Goal: Task Accomplishment & Management: Manage account settings

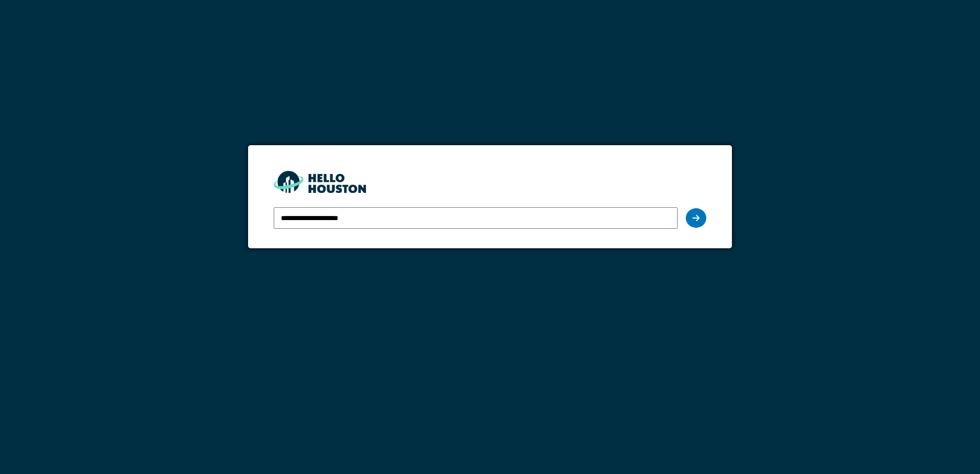
type input "**********"
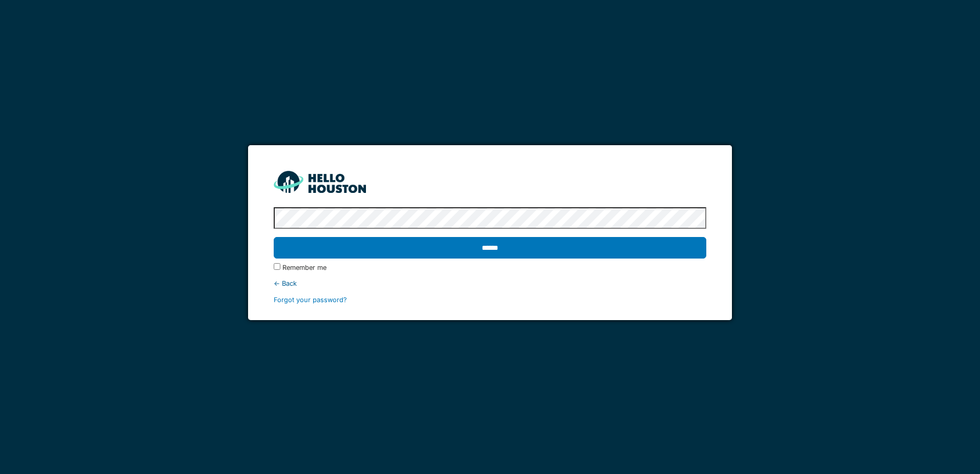
click at [274, 237] on input "******" at bounding box center [490, 248] width 432 height 22
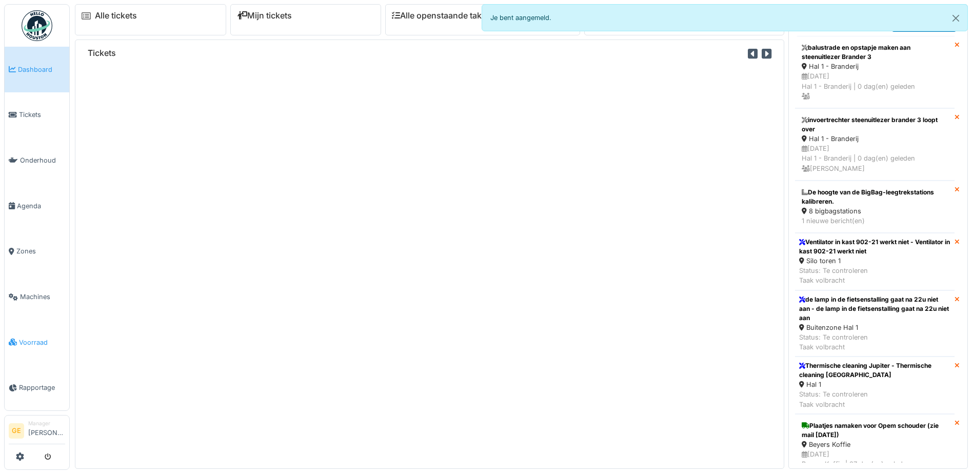
click at [40, 337] on span "Voorraad" at bounding box center [42, 342] width 46 height 10
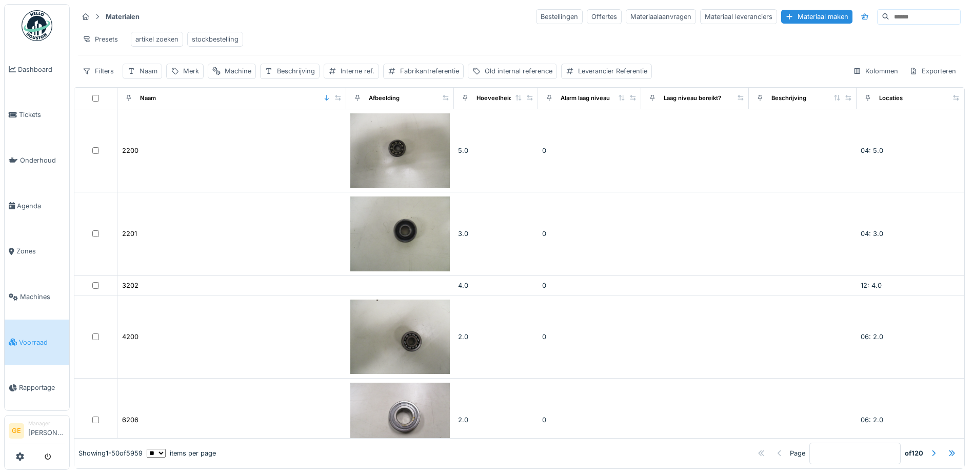
click at [889, 16] on input at bounding box center [924, 17] width 71 height 14
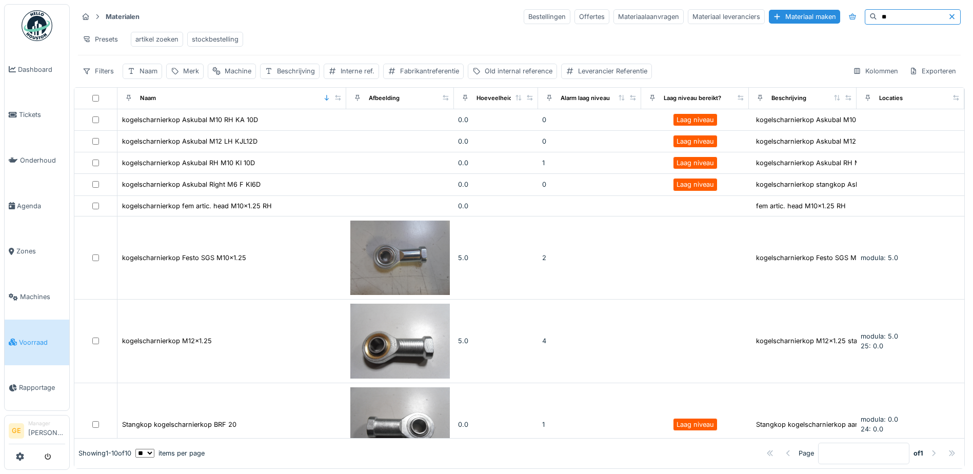
type input "*"
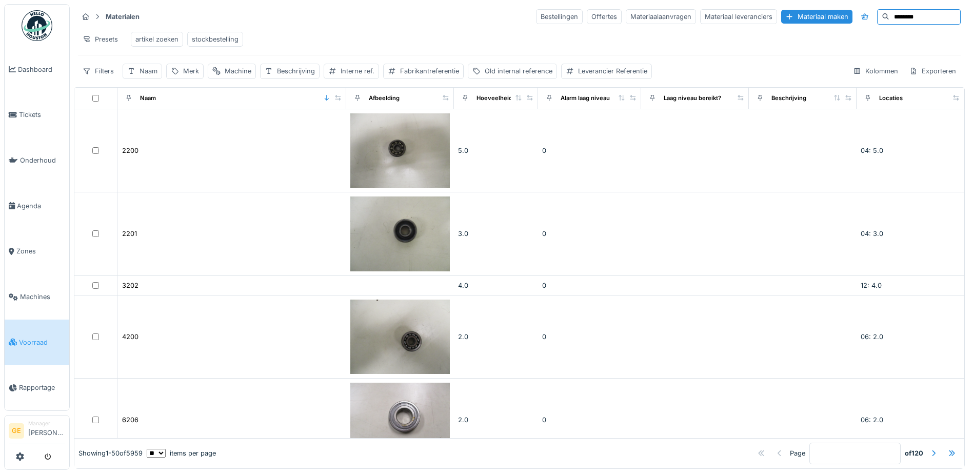
type input "********"
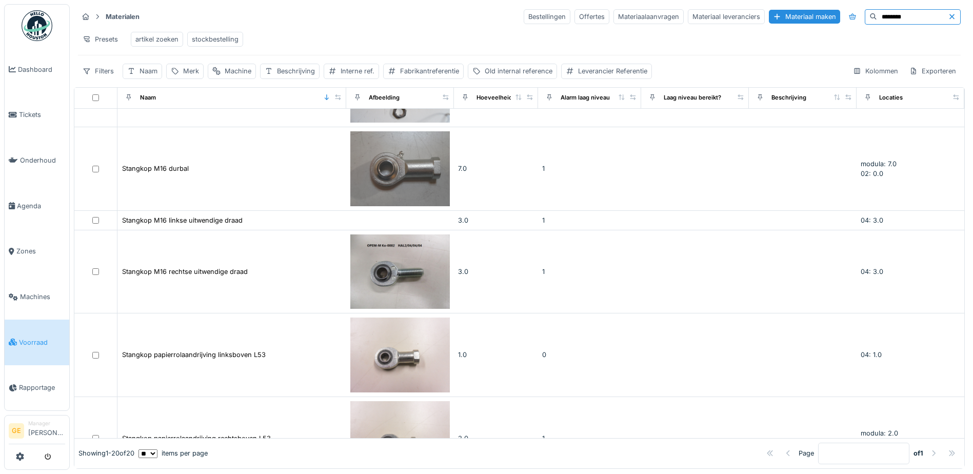
scroll to position [869, 0]
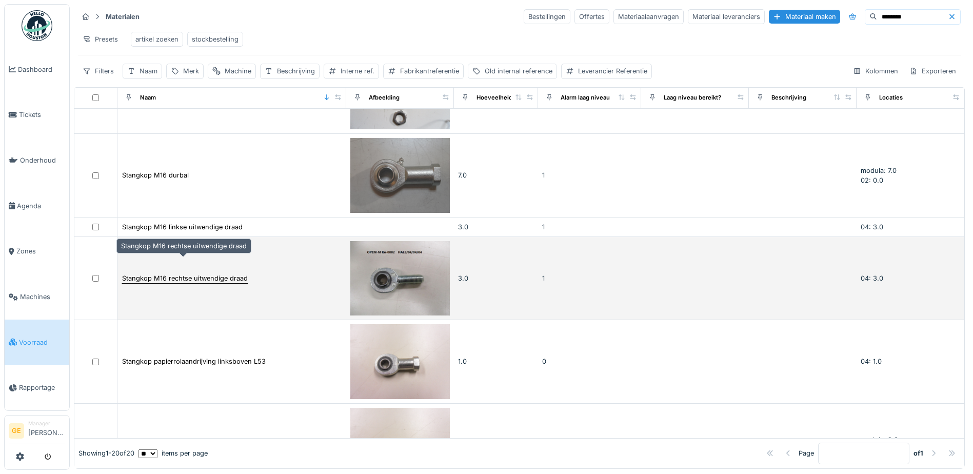
click at [211, 273] on div "Stangkop M16 rechtse uitwendige draad" at bounding box center [185, 278] width 126 height 10
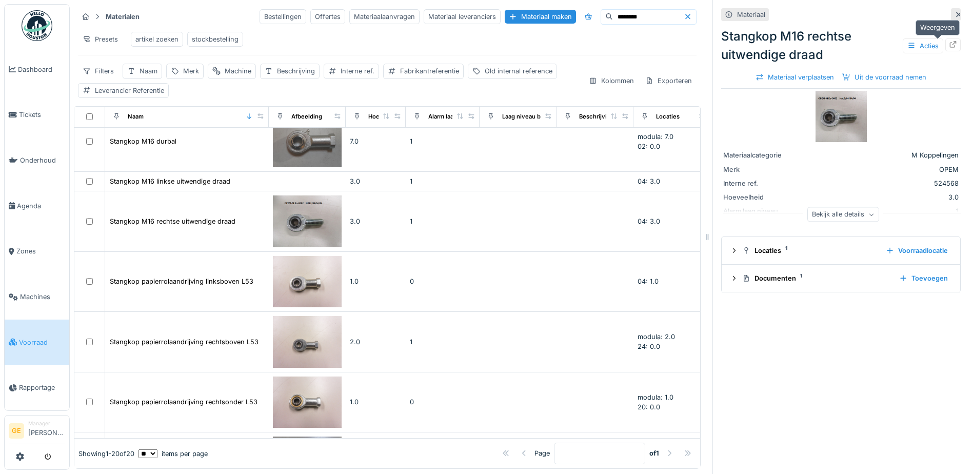
click at [949, 46] on icon at bounding box center [953, 44] width 8 height 7
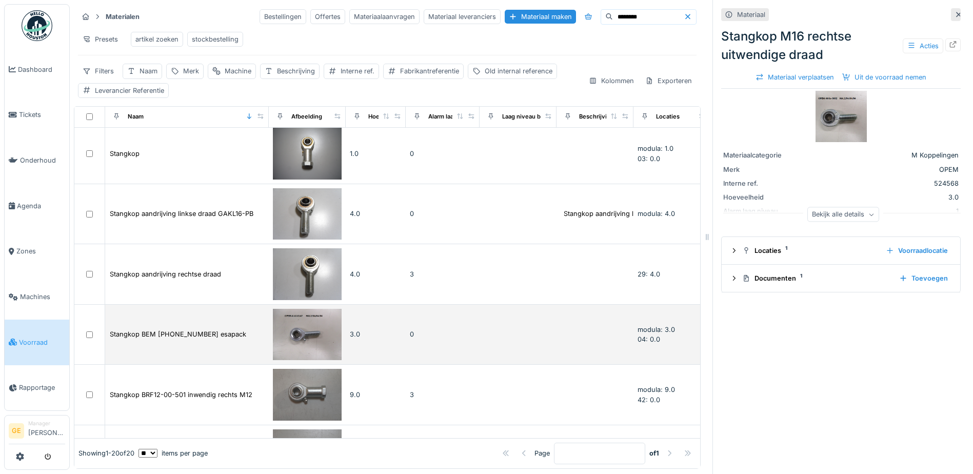
scroll to position [40, 0]
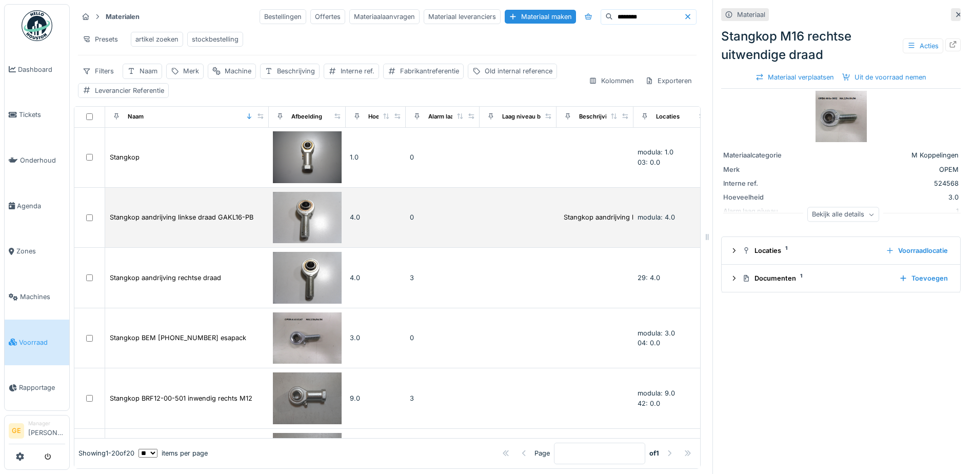
click at [305, 212] on img at bounding box center [307, 218] width 69 height 52
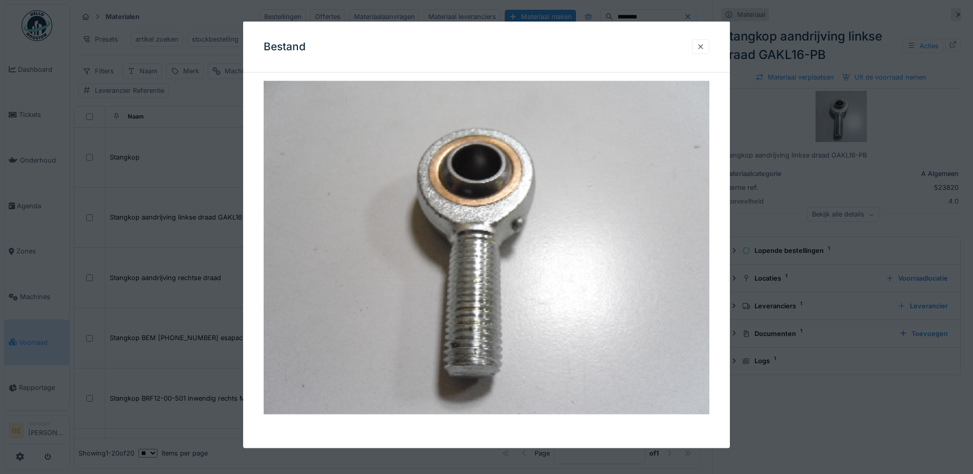
click at [702, 50] on div at bounding box center [700, 47] width 8 height 10
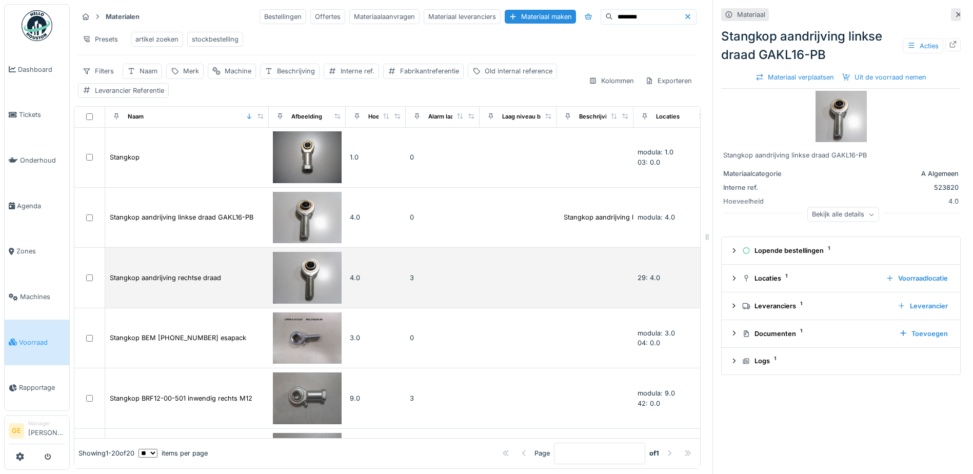
click at [320, 276] on img at bounding box center [307, 278] width 69 height 52
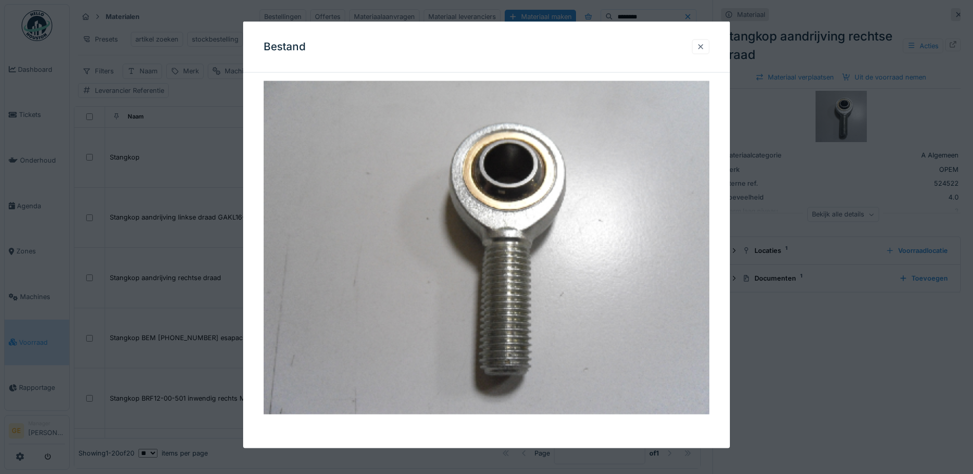
click at [704, 46] on div at bounding box center [700, 47] width 8 height 10
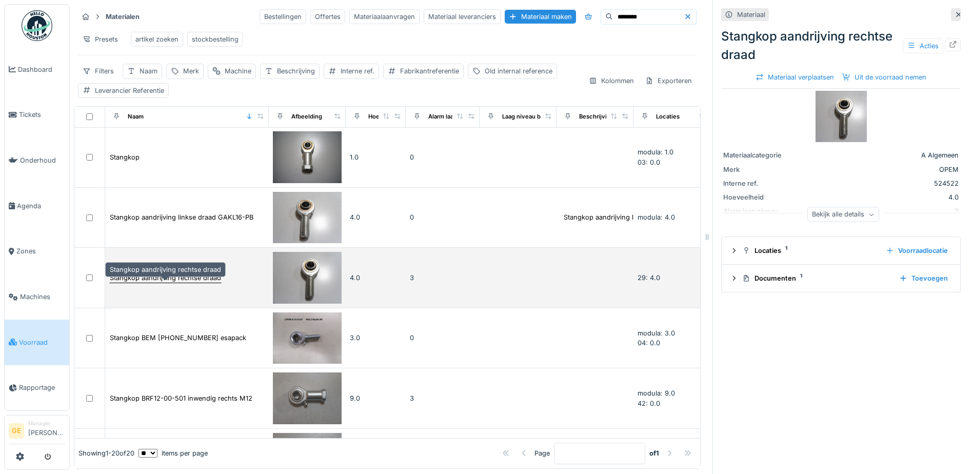
click at [198, 280] on div "Stangkop aandrijving rechtse draad" at bounding box center [165, 278] width 111 height 10
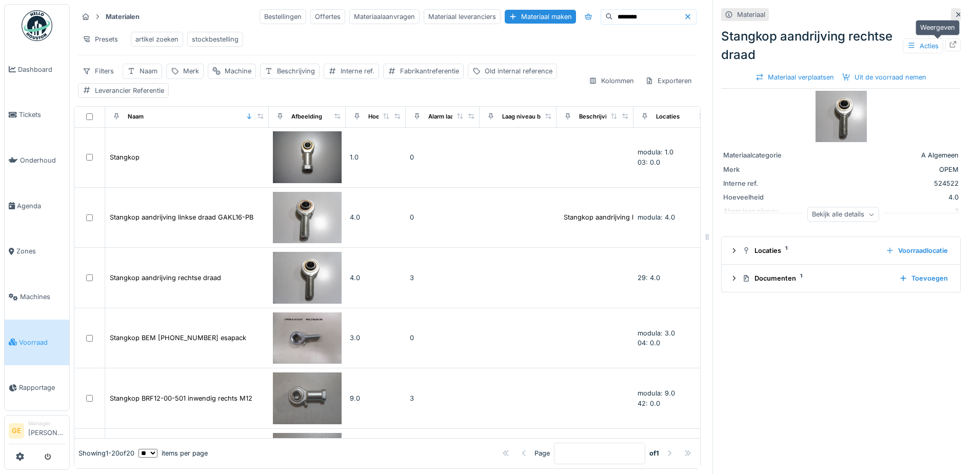
click at [949, 41] on icon at bounding box center [953, 44] width 8 height 7
click at [50, 457] on icon "submit" at bounding box center [48, 457] width 7 height 7
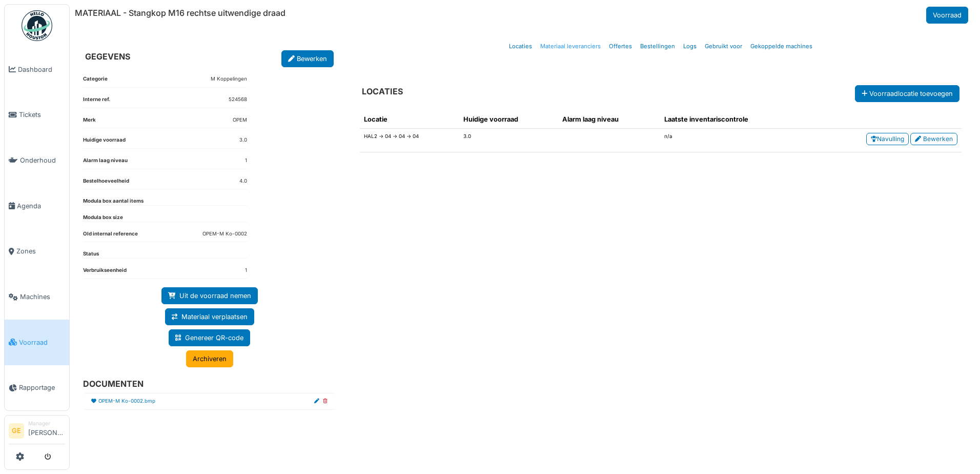
click at [575, 46] on link "Materiaal leveranciers" at bounding box center [570, 46] width 69 height 24
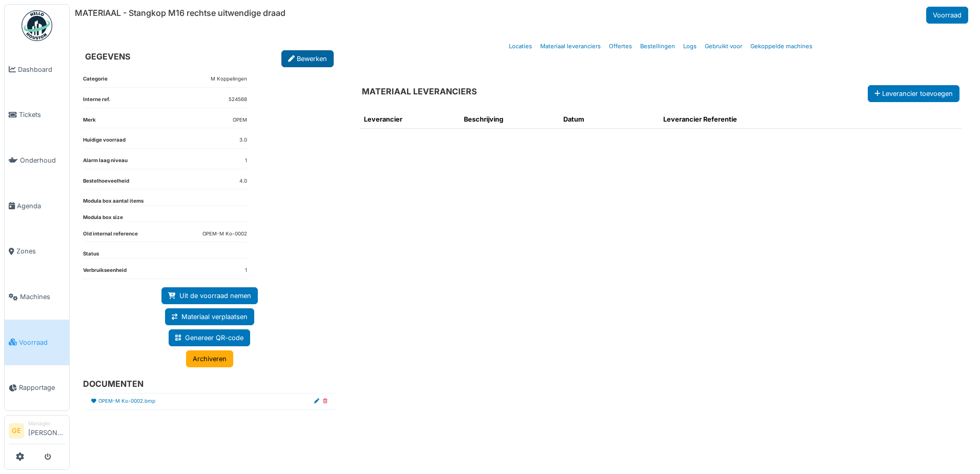
click at [298, 63] on link "Bewerken" at bounding box center [307, 58] width 52 height 17
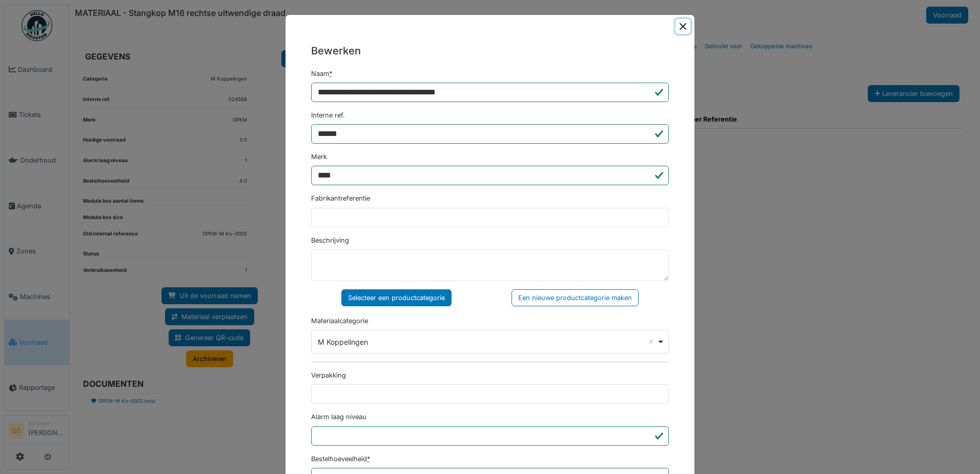
click at [679, 28] on button "Close" at bounding box center [683, 26] width 15 height 15
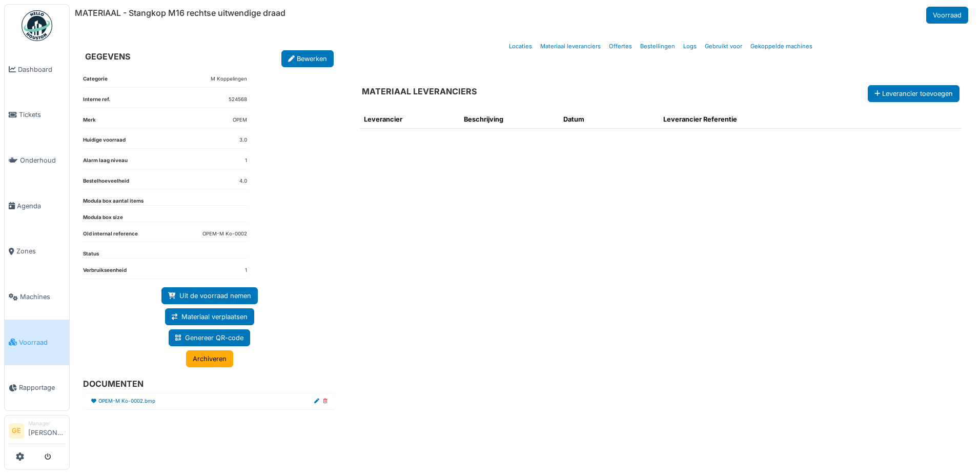
click at [125, 402] on link "OPEM-M Ko-0002.bmp" at bounding box center [126, 401] width 57 height 8
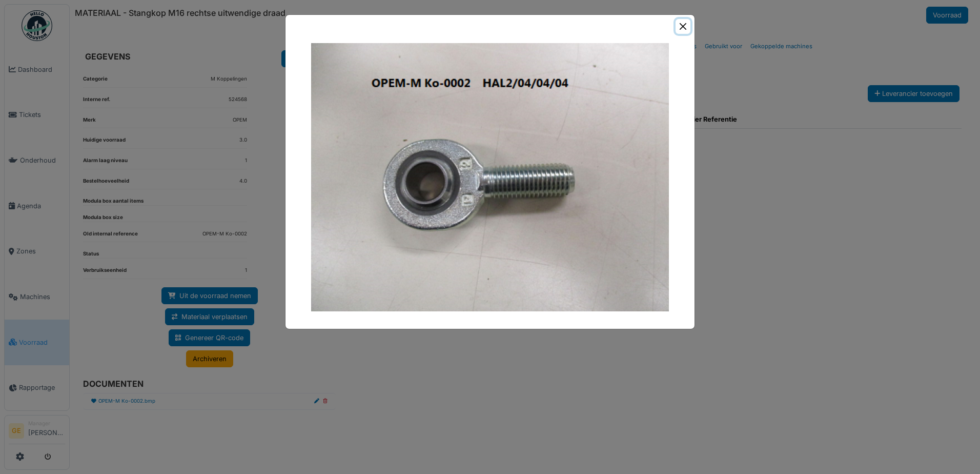
click at [683, 30] on button "Close" at bounding box center [683, 26] width 15 height 15
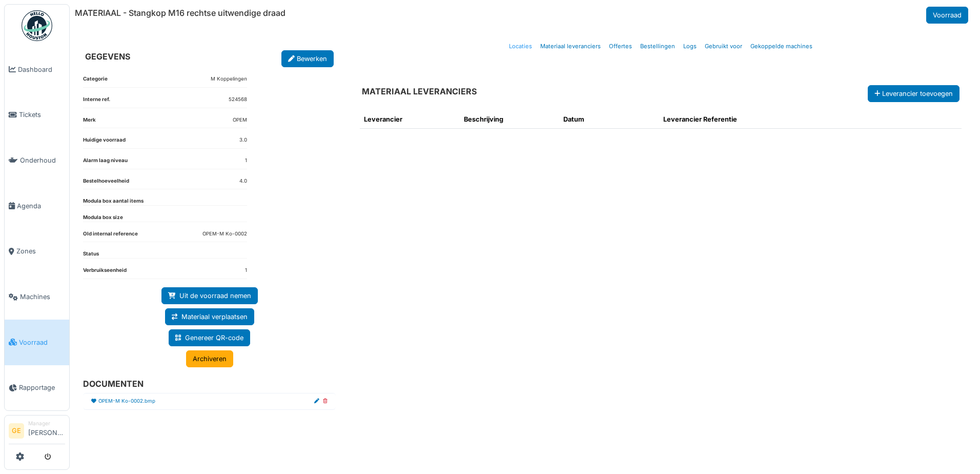
click at [519, 49] on link "Locaties" at bounding box center [520, 46] width 31 height 24
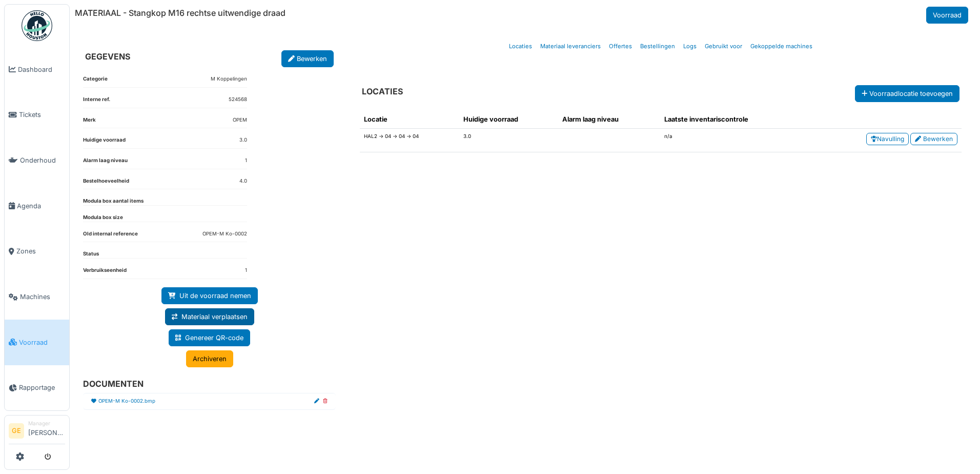
click at [209, 318] on link "Materiaal verplaatsen" at bounding box center [209, 316] width 89 height 17
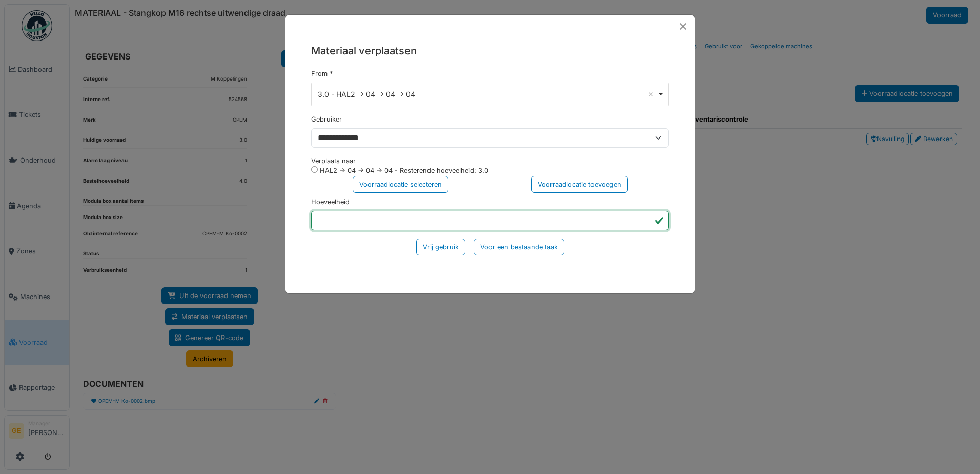
click at [334, 218] on input "*" at bounding box center [490, 220] width 358 height 19
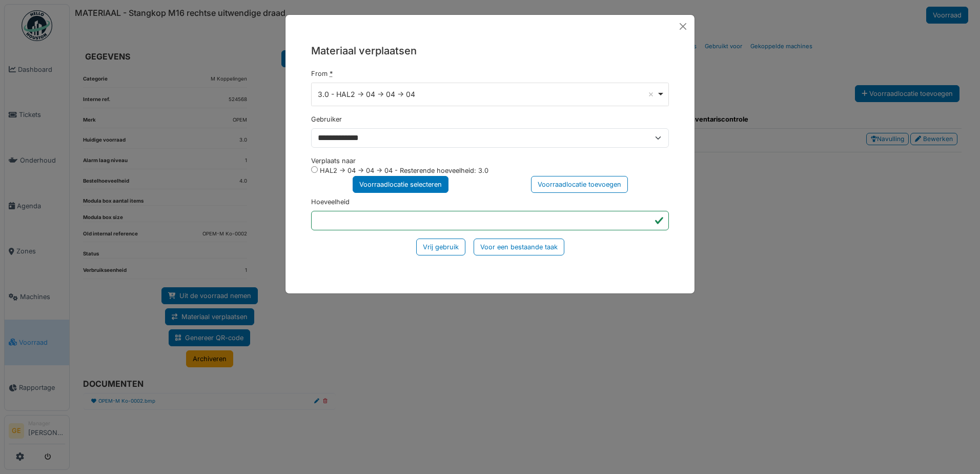
click at [401, 187] on div "Voorraadlocatie selecteren" at bounding box center [401, 184] width 96 height 17
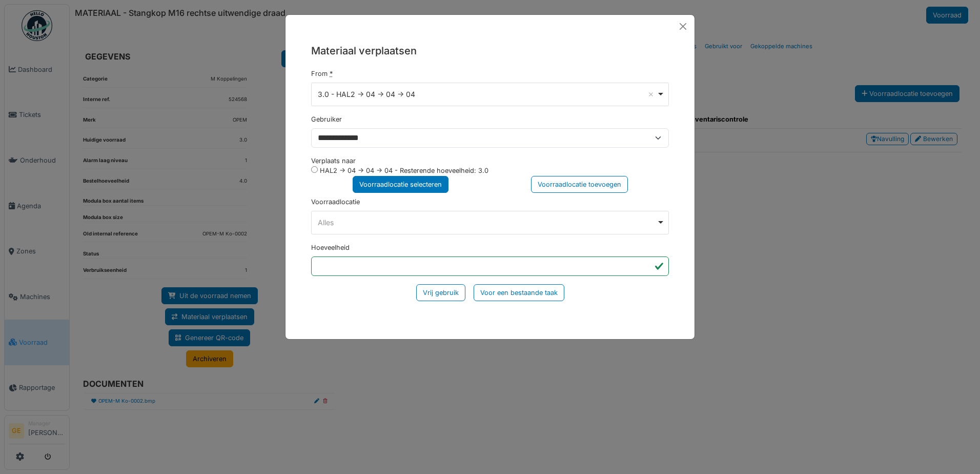
click at [347, 216] on div "Alles Remove item" at bounding box center [490, 222] width 349 height 15
click at [681, 29] on button "Close" at bounding box center [683, 26] width 15 height 15
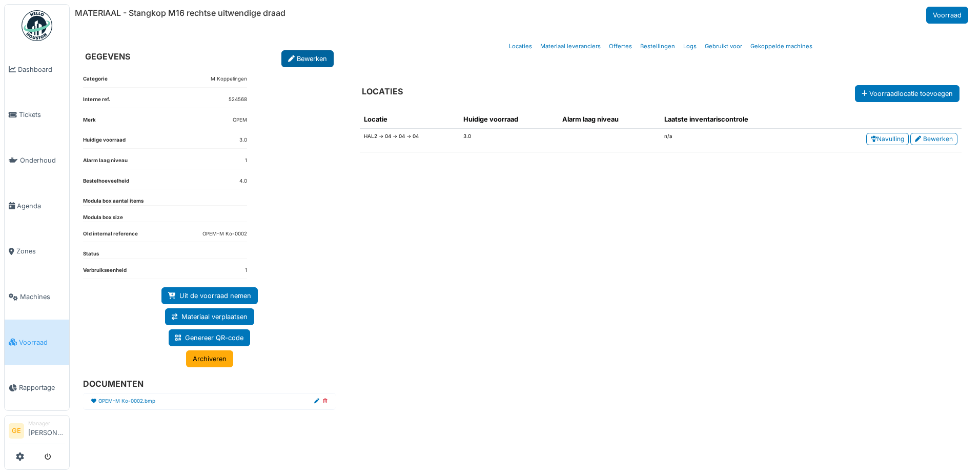
click at [315, 58] on link "Bewerken" at bounding box center [307, 58] width 52 height 17
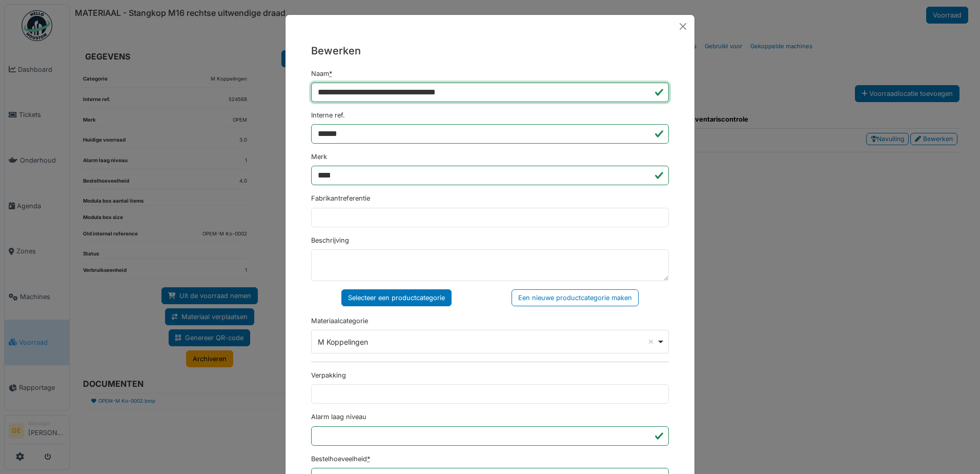
click at [350, 92] on input "**********" at bounding box center [490, 92] width 358 height 19
type input "**********"
click at [381, 172] on input "****" at bounding box center [490, 175] width 358 height 19
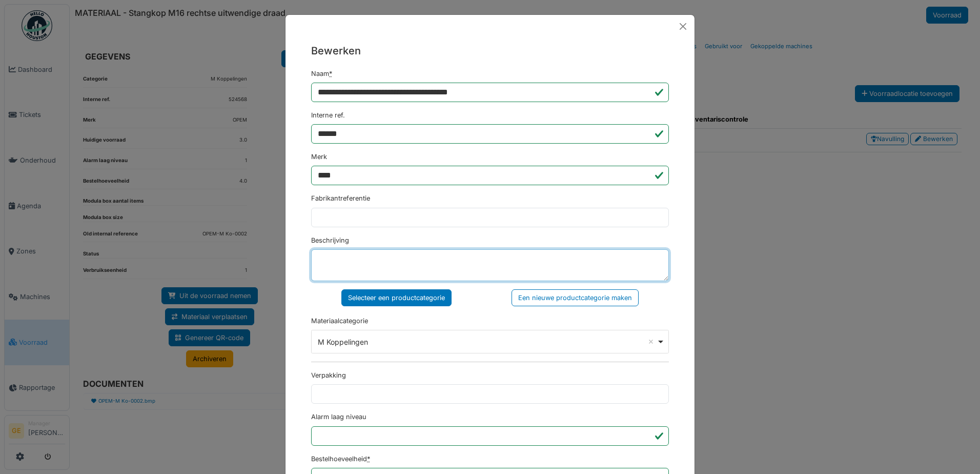
click at [340, 264] on textarea "Beschrijving" at bounding box center [490, 265] width 358 height 32
click at [326, 272] on textarea "Beschrijving" at bounding box center [490, 265] width 358 height 32
type textarea "****"
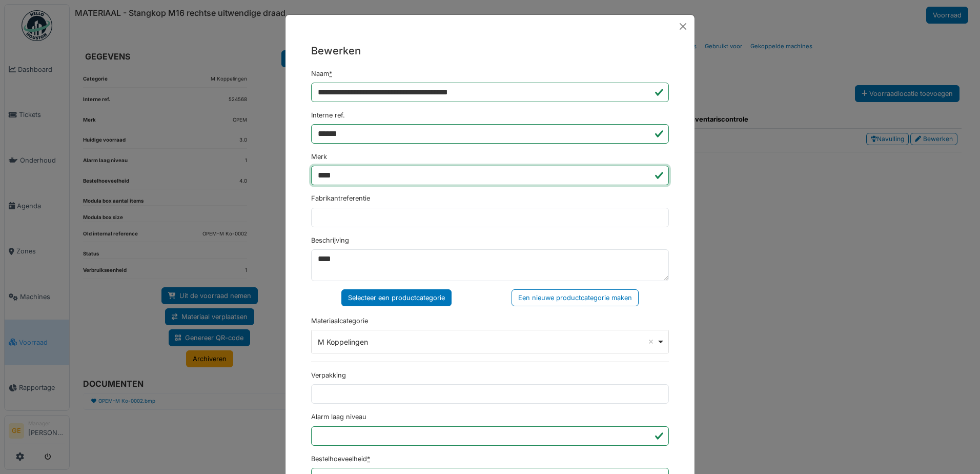
click at [347, 169] on input "****" at bounding box center [490, 175] width 358 height 19
type input "*"
type input "***"
click at [371, 94] on input "**********" at bounding box center [490, 92] width 358 height 19
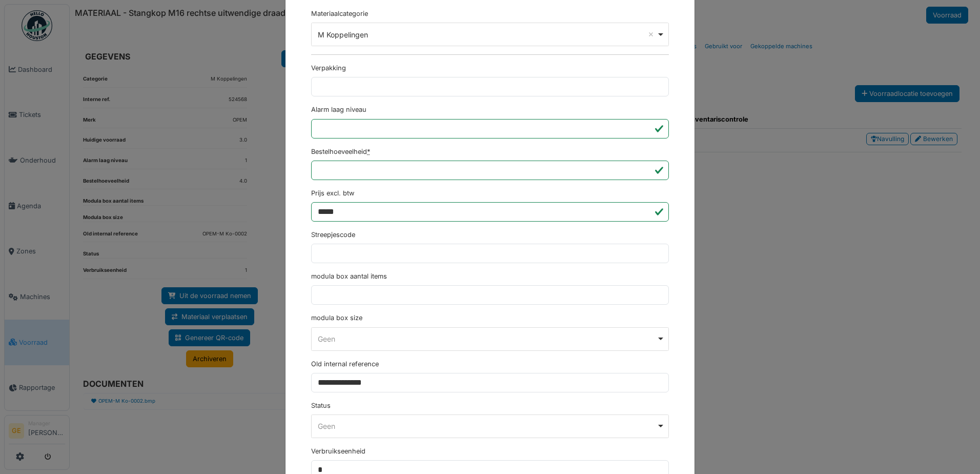
scroll to position [308, 0]
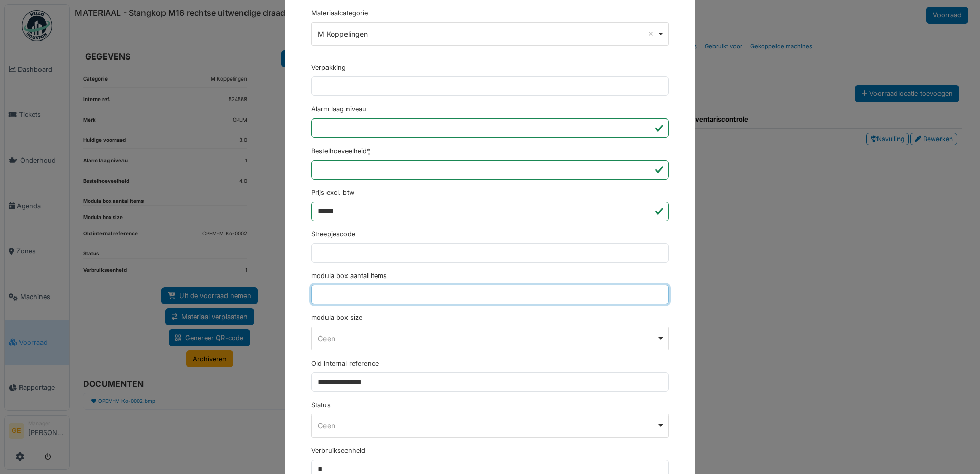
click at [335, 295] on input "modula box aantal items" at bounding box center [490, 294] width 358 height 19
click at [329, 341] on div "Geen Remove item" at bounding box center [487, 338] width 339 height 11
type input "*"
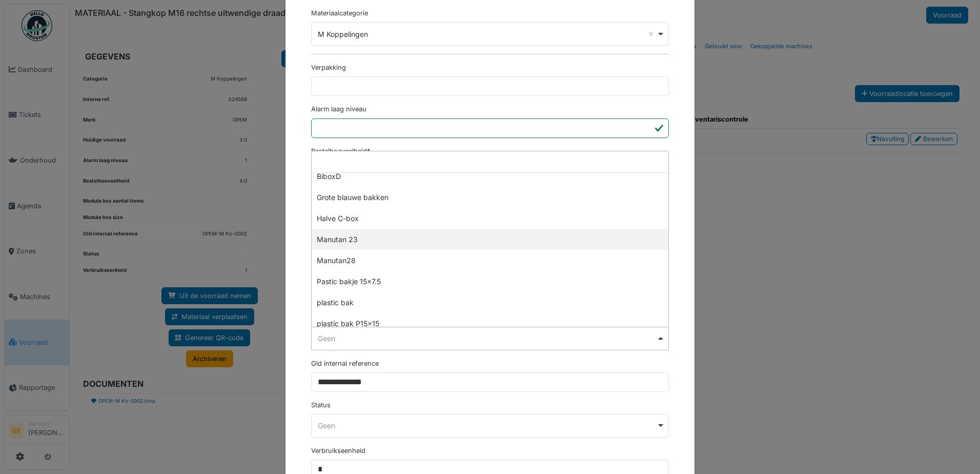
scroll to position [256, 0]
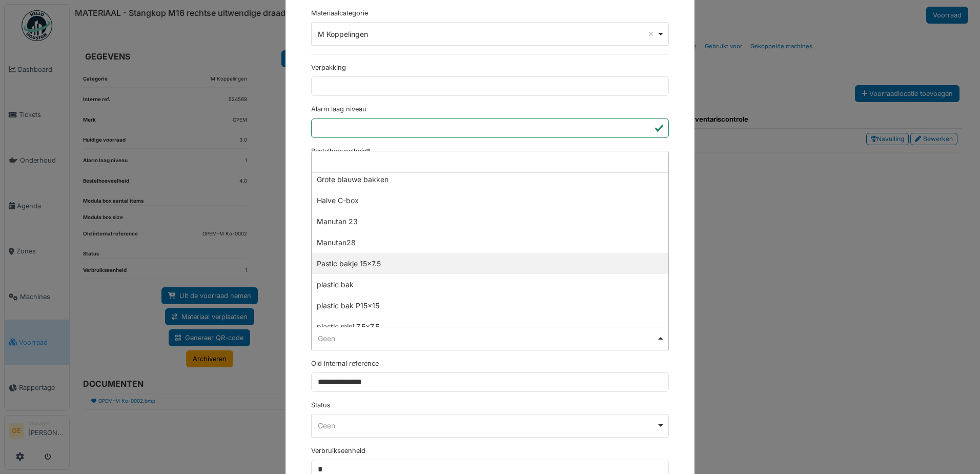
select select "**********"
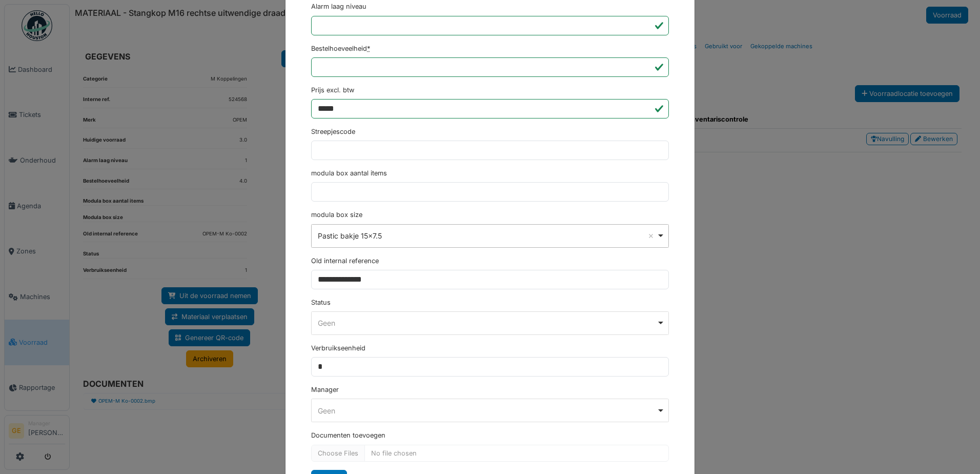
scroll to position [458, 0]
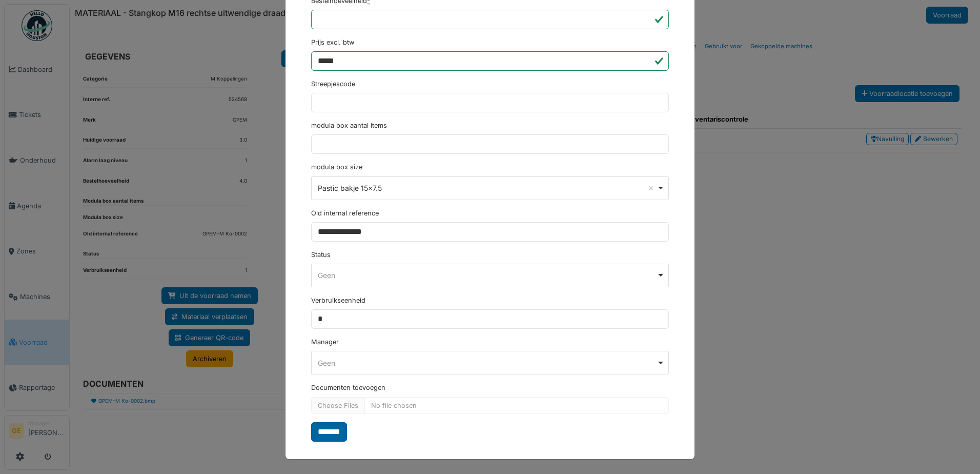
click at [325, 432] on input "*******" at bounding box center [329, 431] width 36 height 19
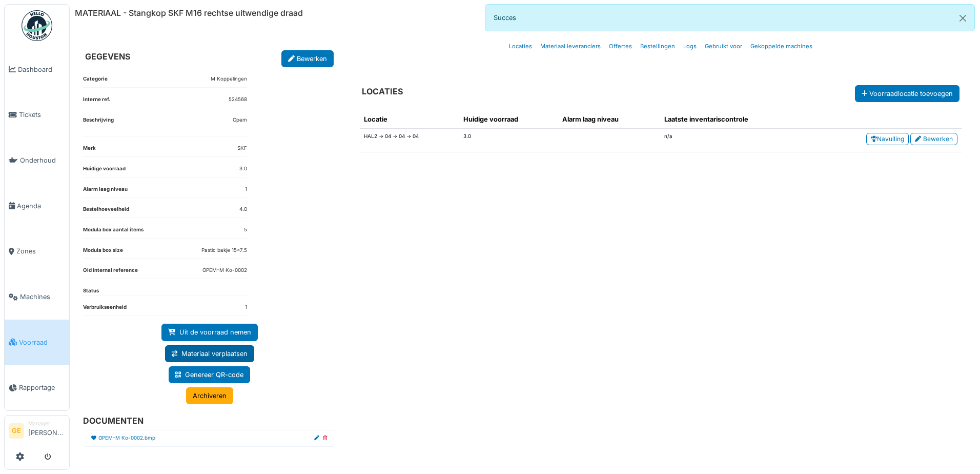
click at [209, 352] on link "Materiaal verplaatsen" at bounding box center [209, 353] width 89 height 17
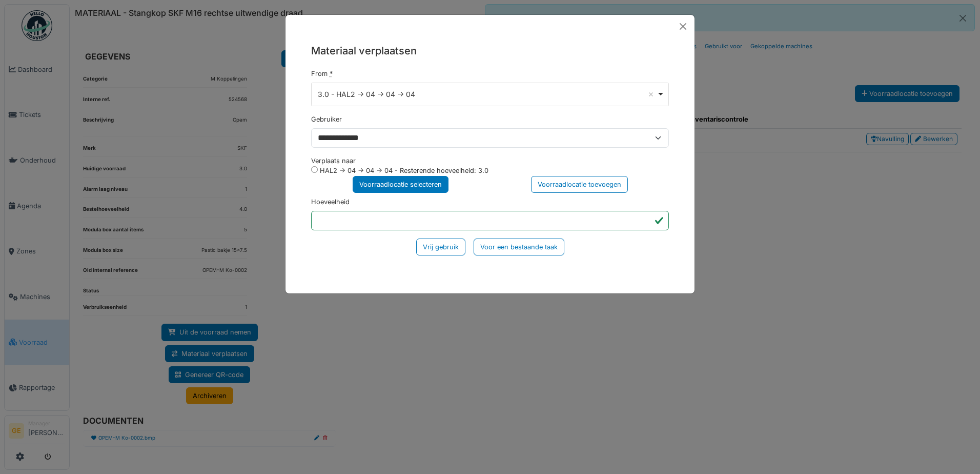
click at [394, 184] on div "Voorraadlocatie selecteren" at bounding box center [401, 184] width 96 height 17
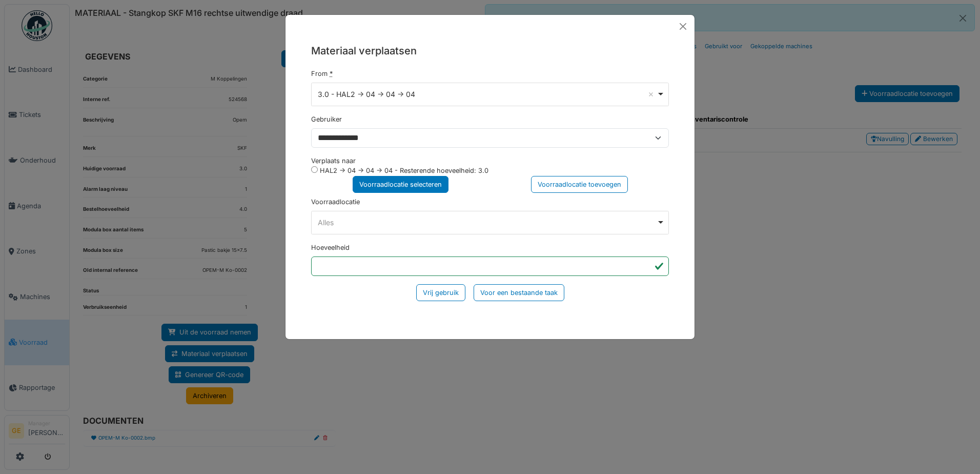
click at [336, 217] on div "Alles Remove item" at bounding box center [487, 222] width 339 height 11
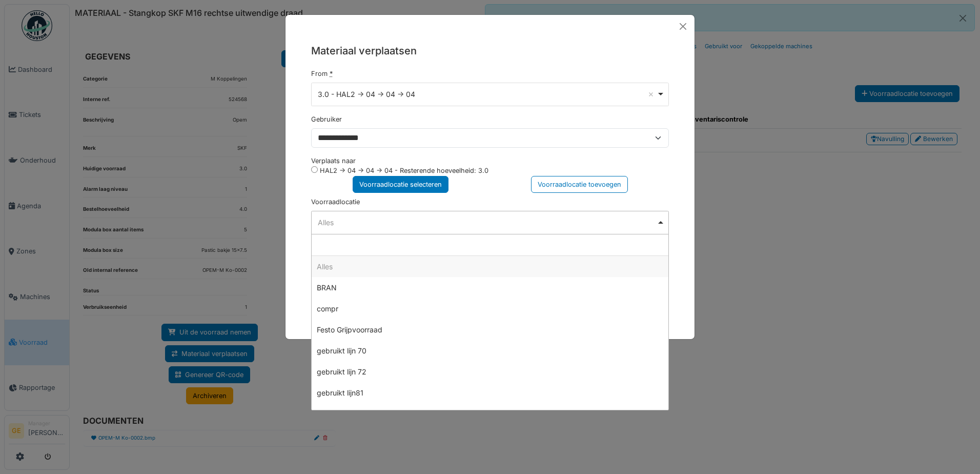
type input "*"
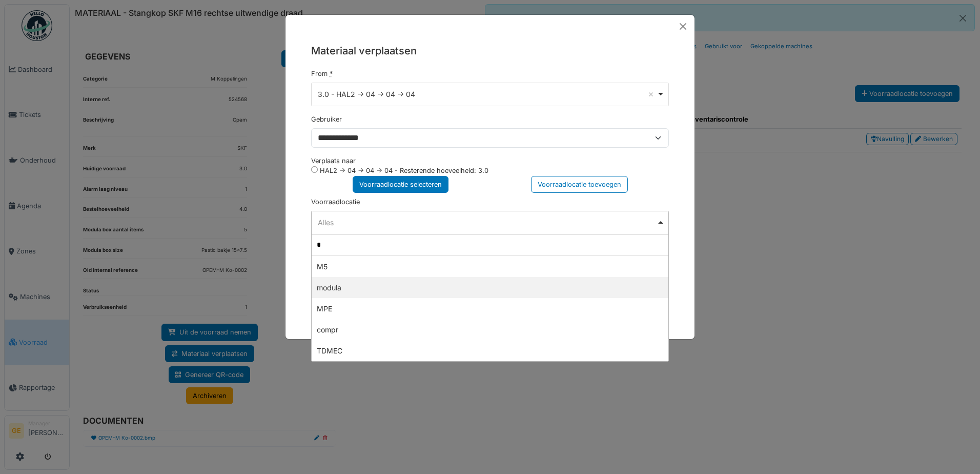
select select "*****"
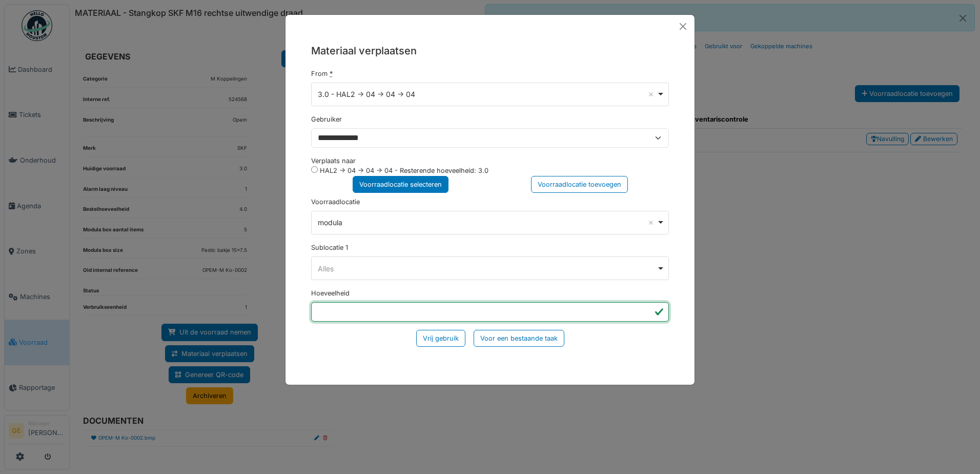
click at [347, 309] on input "*" at bounding box center [490, 311] width 358 height 19
type input "*"
click input "*********" at bounding box center [0, 0] width 0 height 0
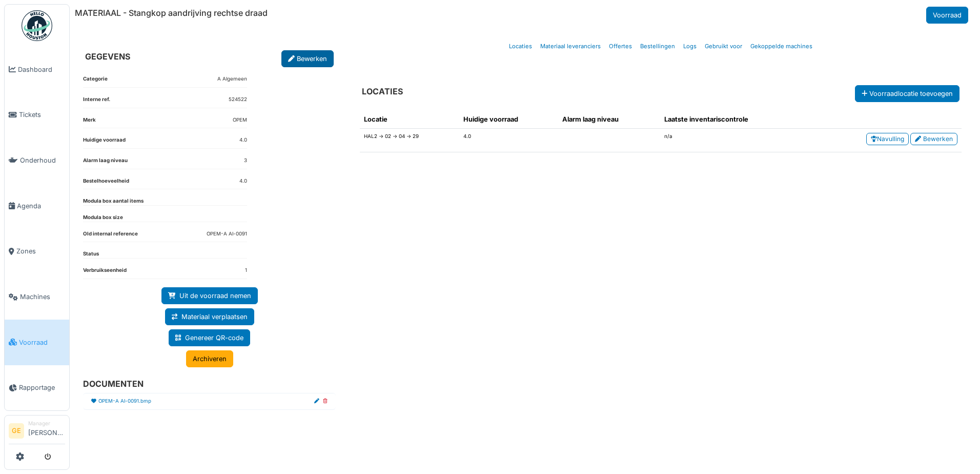
click at [314, 55] on link "Bewerken" at bounding box center [307, 58] width 52 height 17
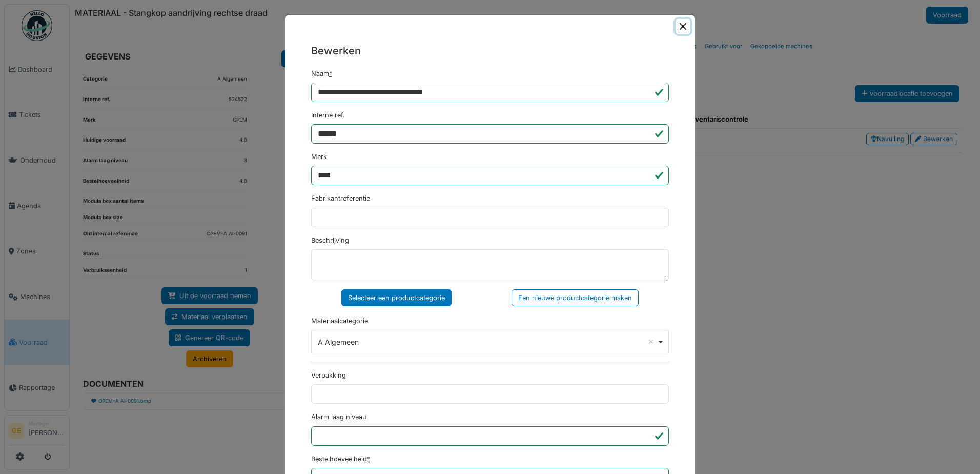
click at [677, 28] on button "Close" at bounding box center [683, 26] width 15 height 15
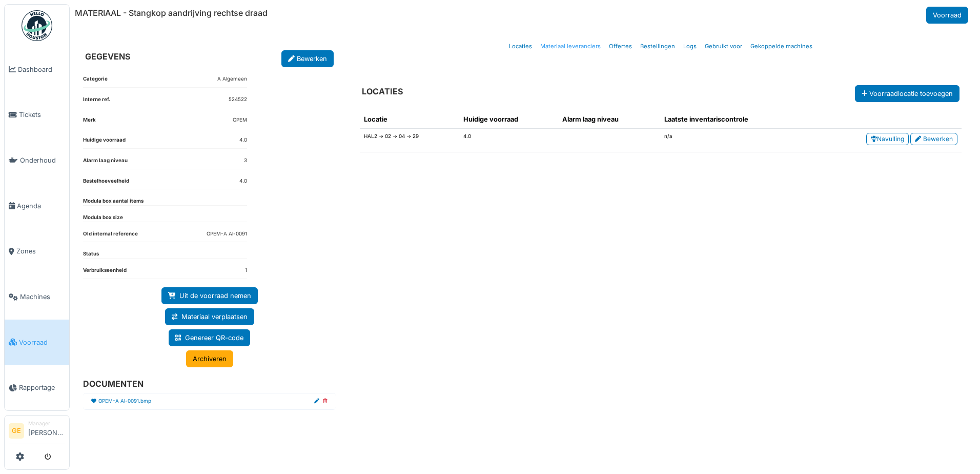
click at [568, 44] on link "Materiaal leveranciers" at bounding box center [570, 46] width 69 height 24
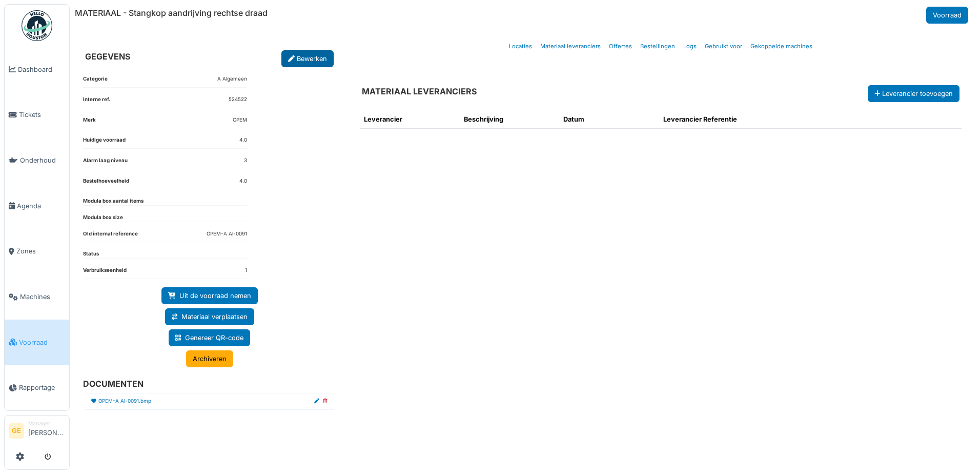
click at [295, 60] on link "Bewerken" at bounding box center [307, 58] width 52 height 17
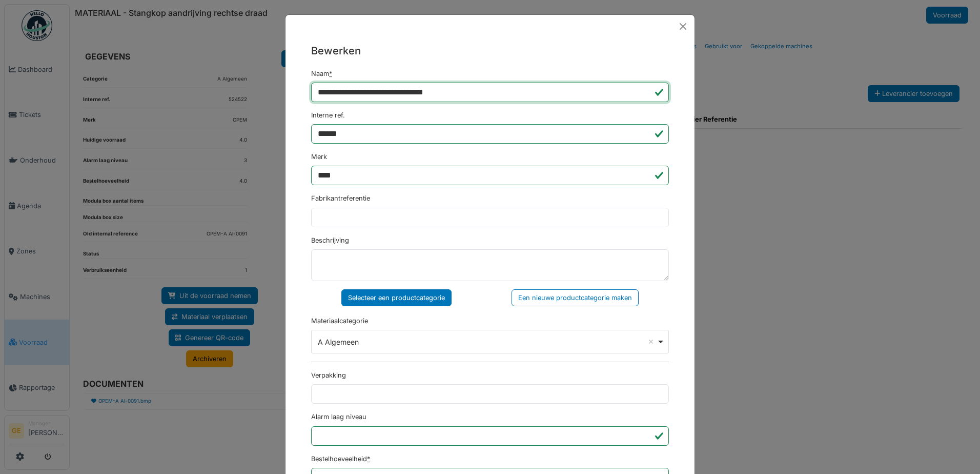
click at [470, 92] on input "**********" at bounding box center [490, 92] width 358 height 19
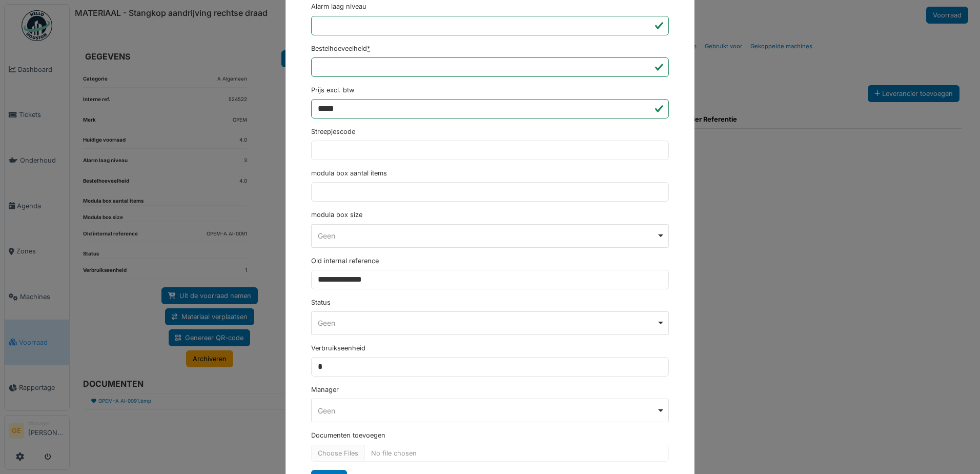
scroll to position [458, 0]
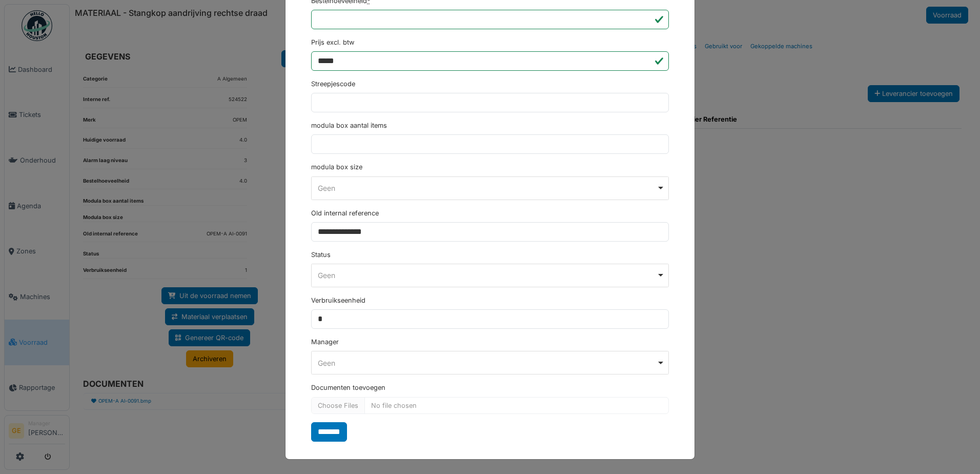
type input "**********"
click at [338, 434] on input "*******" at bounding box center [329, 431] width 36 height 19
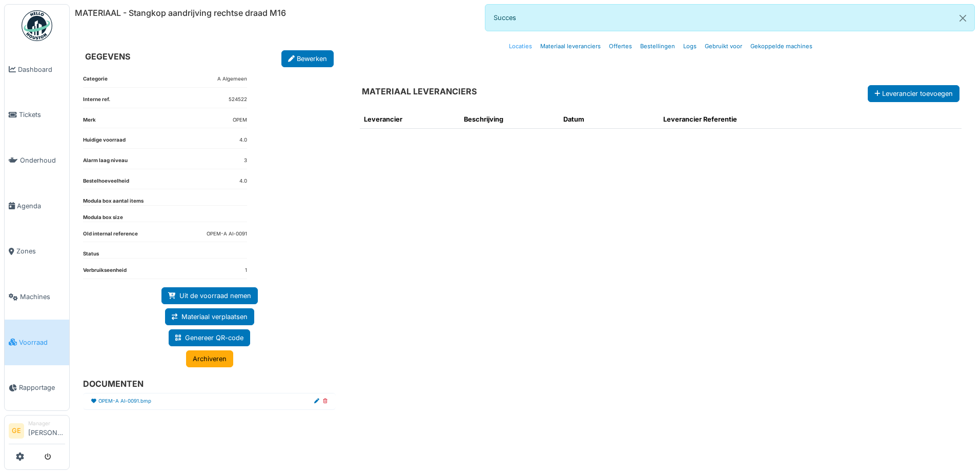
click at [525, 45] on link "Locaties" at bounding box center [520, 46] width 31 height 24
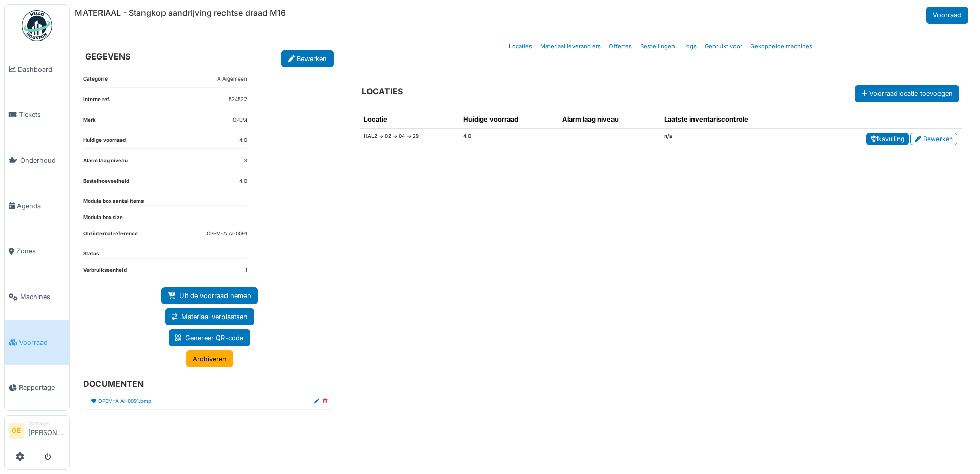
click at [881, 142] on link "Navulling" at bounding box center [887, 139] width 43 height 12
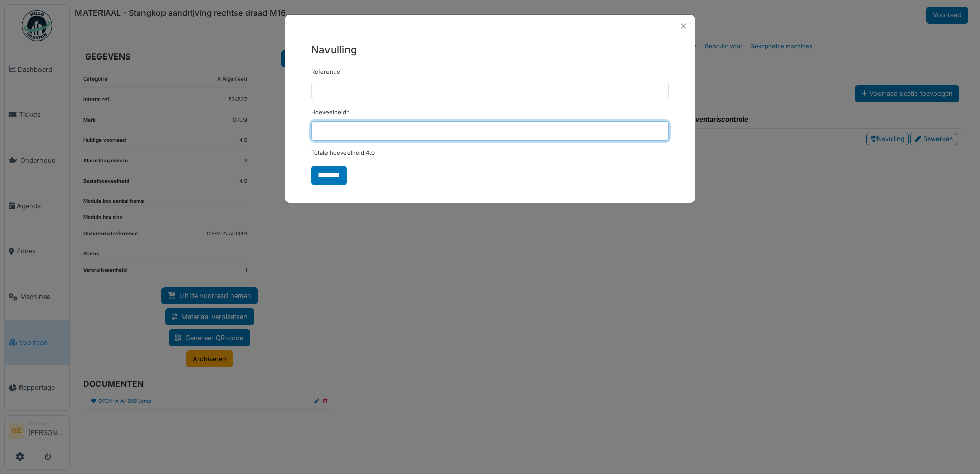
click at [338, 133] on input "*" at bounding box center [490, 130] width 358 height 19
type input "*"
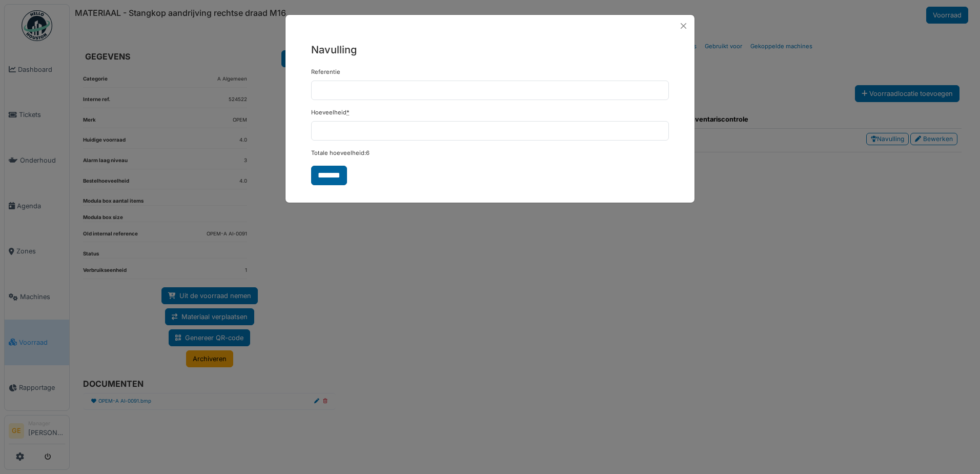
click at [332, 177] on input "*******" at bounding box center [329, 175] width 36 height 19
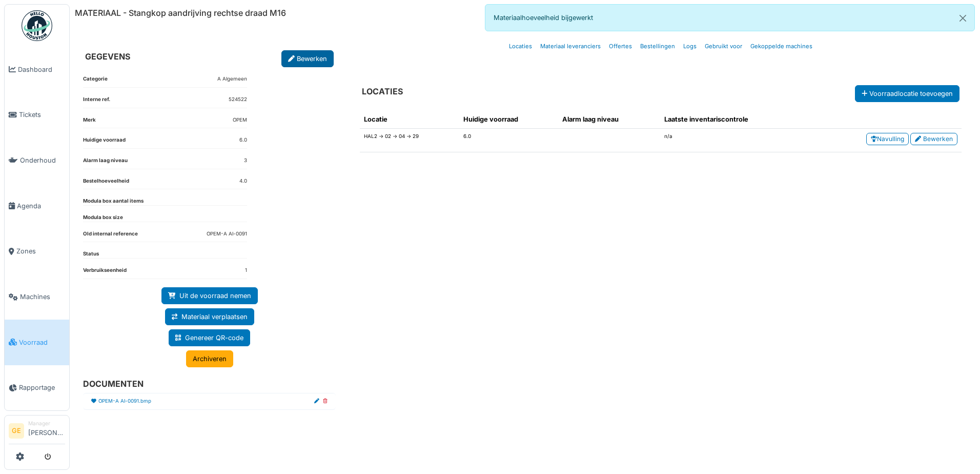
click at [318, 62] on link "Bewerken" at bounding box center [307, 58] width 52 height 17
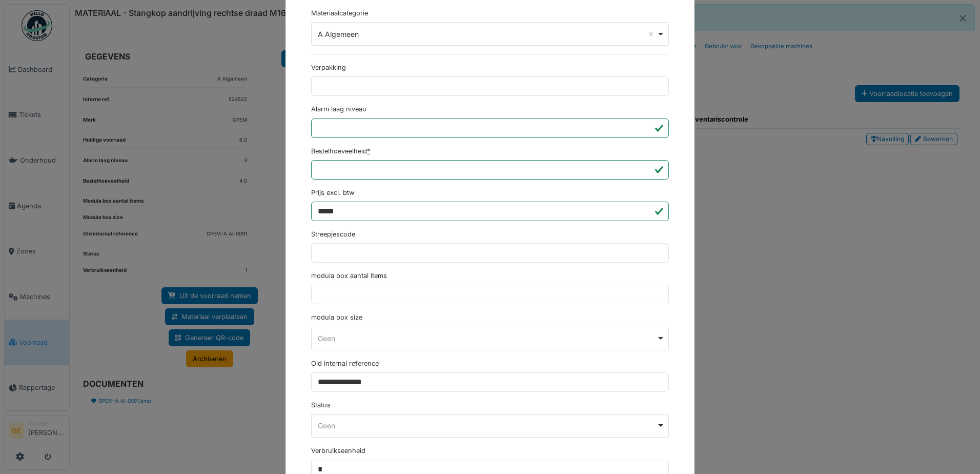
scroll to position [359, 0]
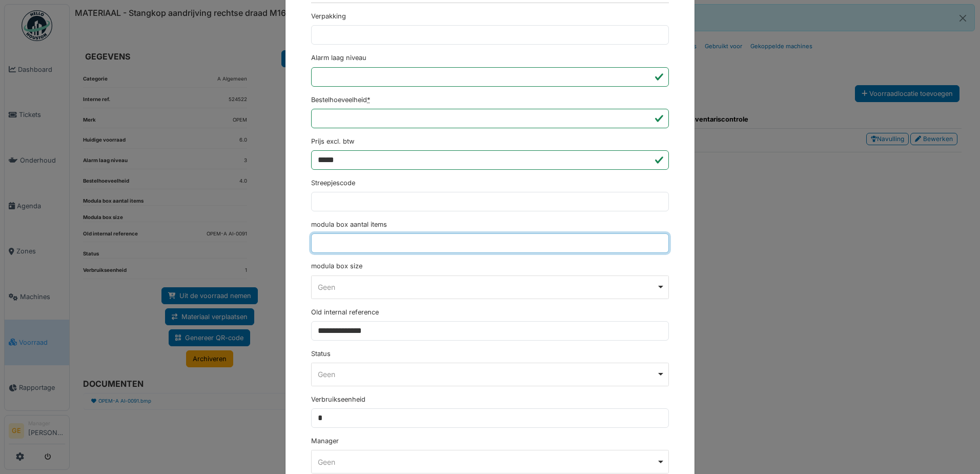
click at [355, 246] on input "modula box aantal items" at bounding box center [490, 242] width 358 height 19
click at [331, 288] on div "Geen Remove item" at bounding box center [487, 286] width 339 height 11
type input "*"
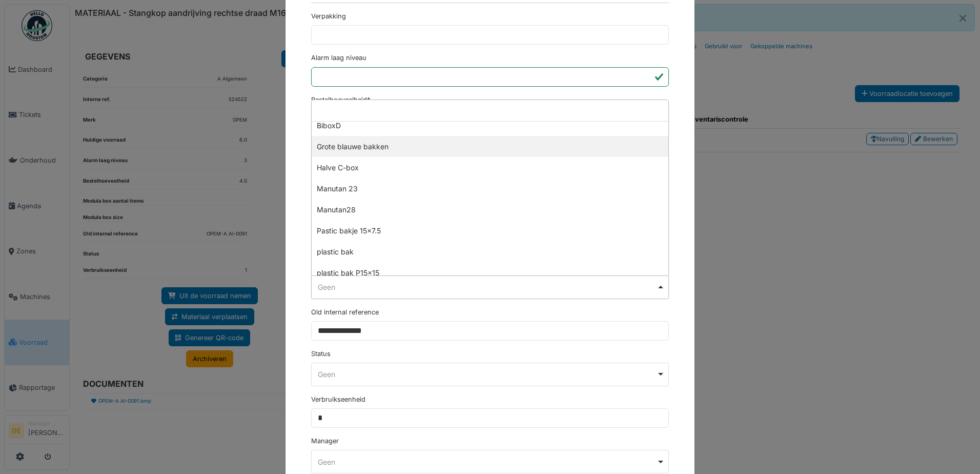
scroll to position [256, 0]
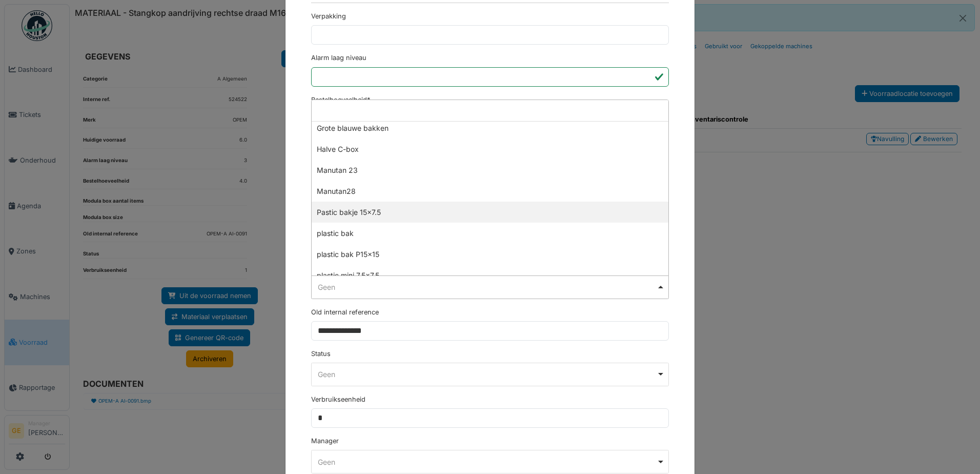
select select "**********"
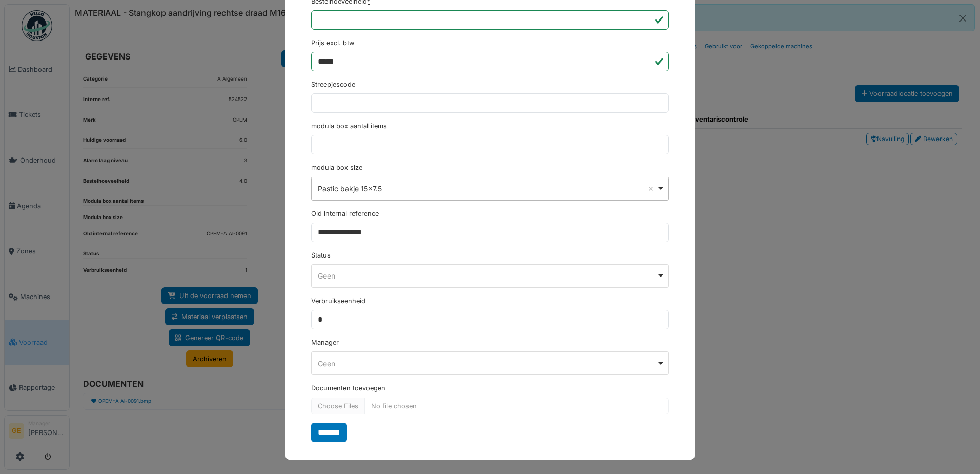
scroll to position [458, 0]
click at [313, 436] on input "*******" at bounding box center [329, 431] width 36 height 19
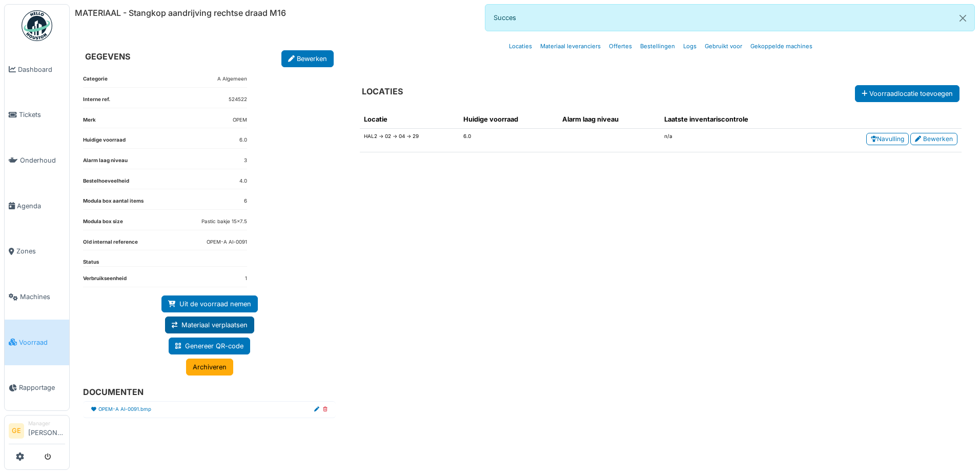
click at [231, 323] on link "Materiaal verplaatsen" at bounding box center [209, 324] width 89 height 17
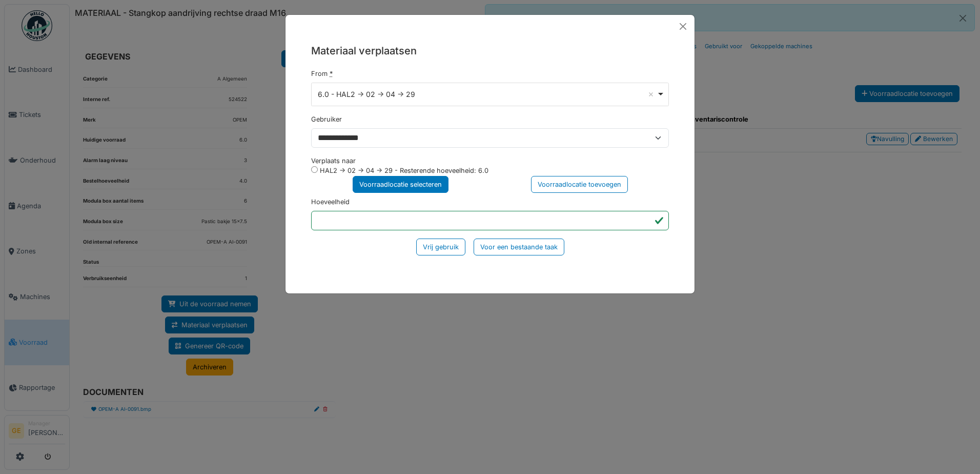
click at [386, 185] on div "Voorraadlocatie selecteren" at bounding box center [401, 184] width 96 height 17
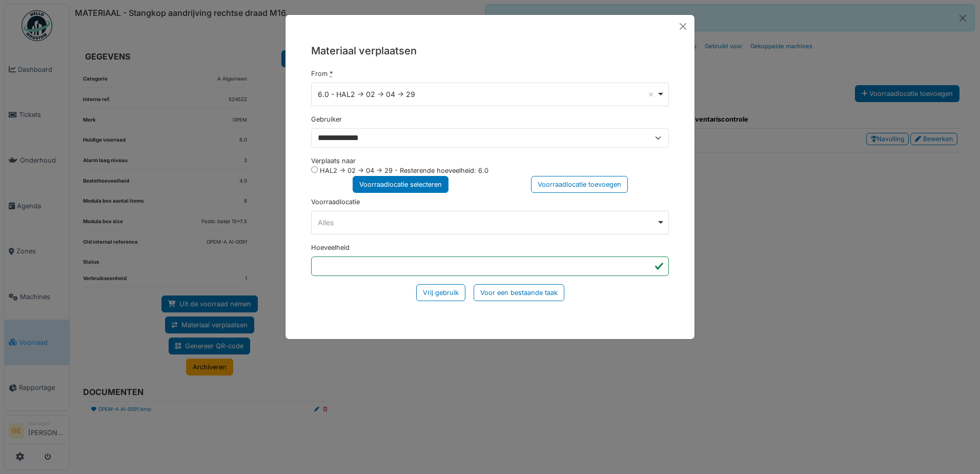
click at [361, 216] on div "Alles Remove item" at bounding box center [490, 222] width 349 height 15
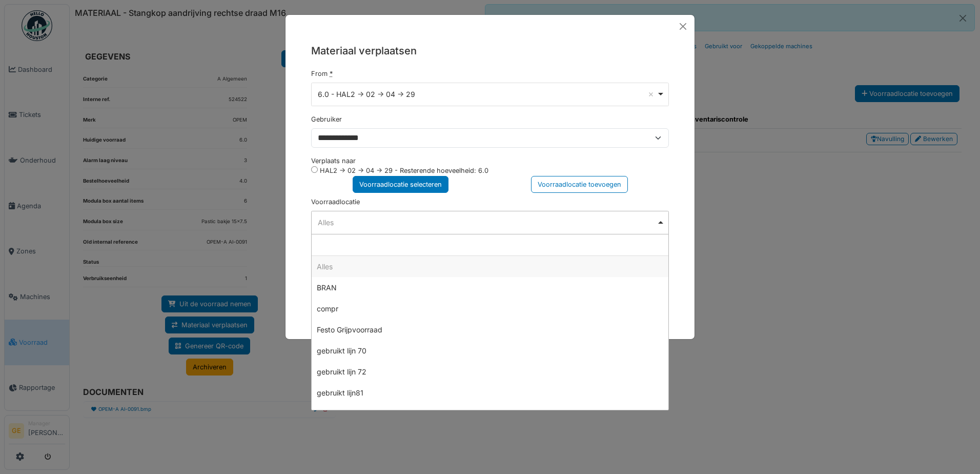
type input "*"
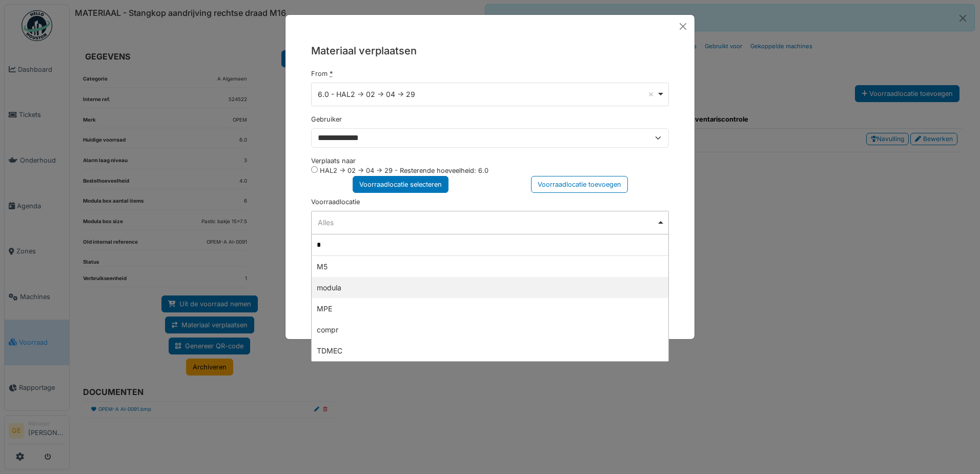
select select "*****"
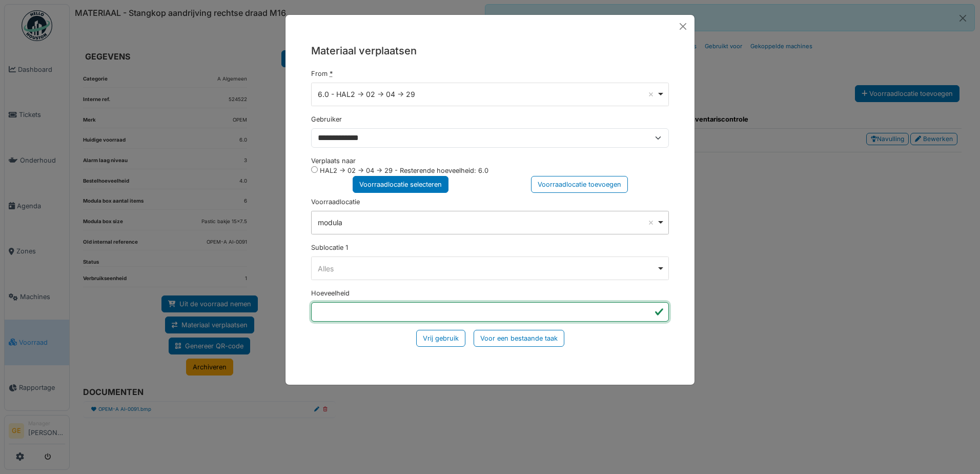
click at [353, 306] on input "*" at bounding box center [490, 311] width 358 height 19
type input "*"
click input "*********" at bounding box center [0, 0] width 0 height 0
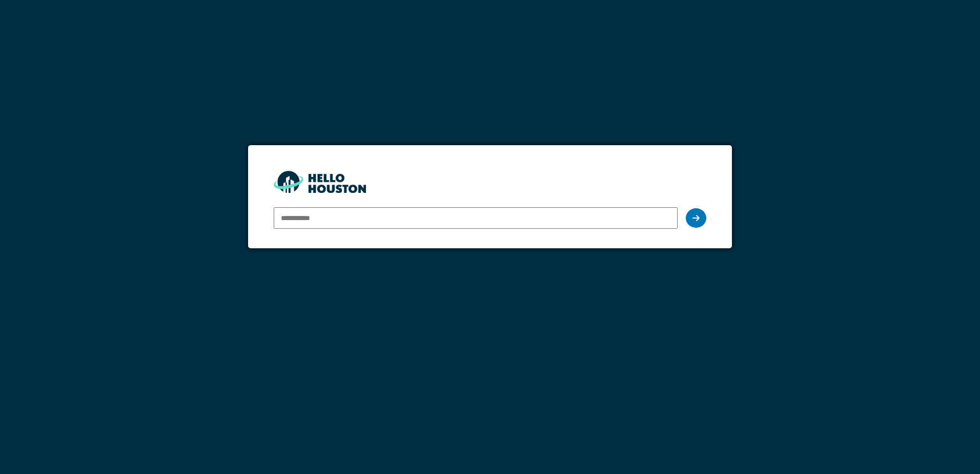
click at [356, 219] on input "email" at bounding box center [476, 218] width 404 height 22
click at [355, 220] on input "email" at bounding box center [476, 218] width 404 height 22
type input "**********"
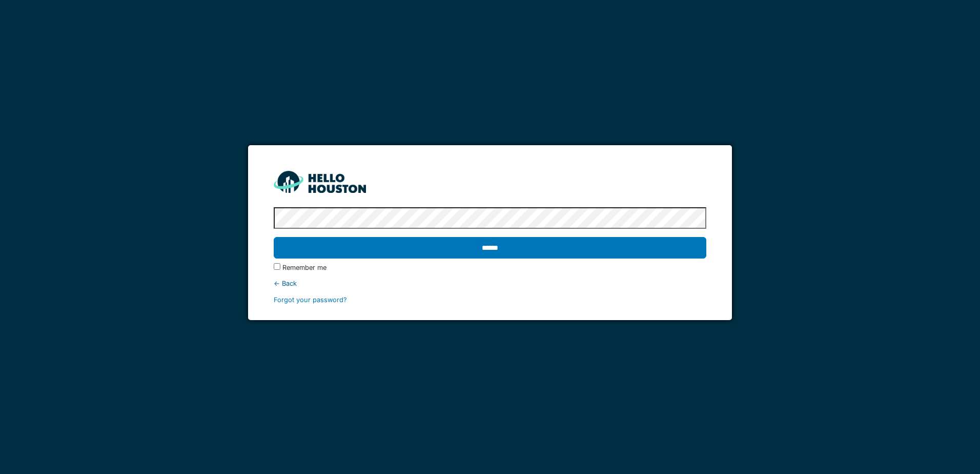
click at [274, 237] on input "******" at bounding box center [490, 248] width 432 height 22
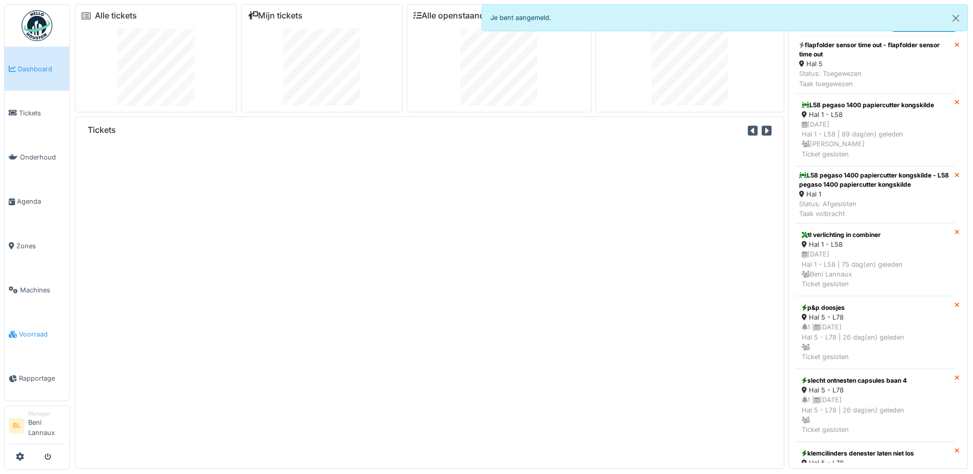
click at [31, 333] on span "Voorraad" at bounding box center [42, 334] width 46 height 10
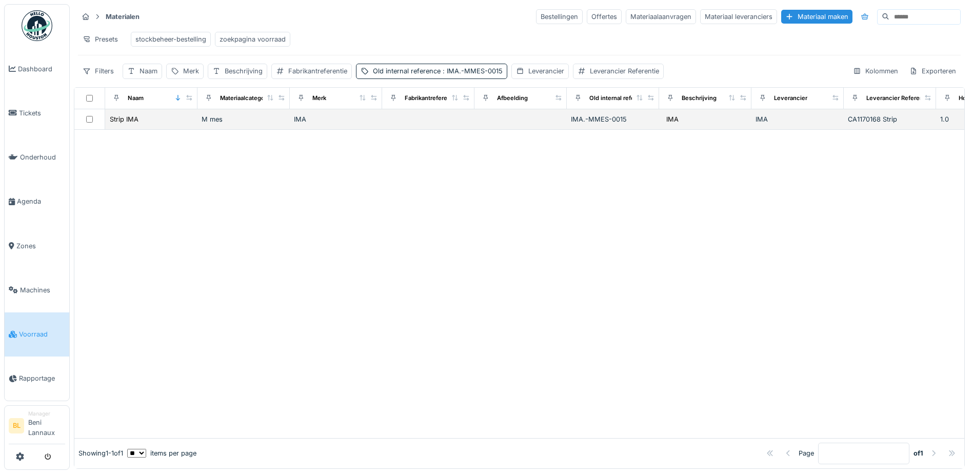
click at [876, 123] on span "CA1170168 Strip" at bounding box center [872, 119] width 49 height 8
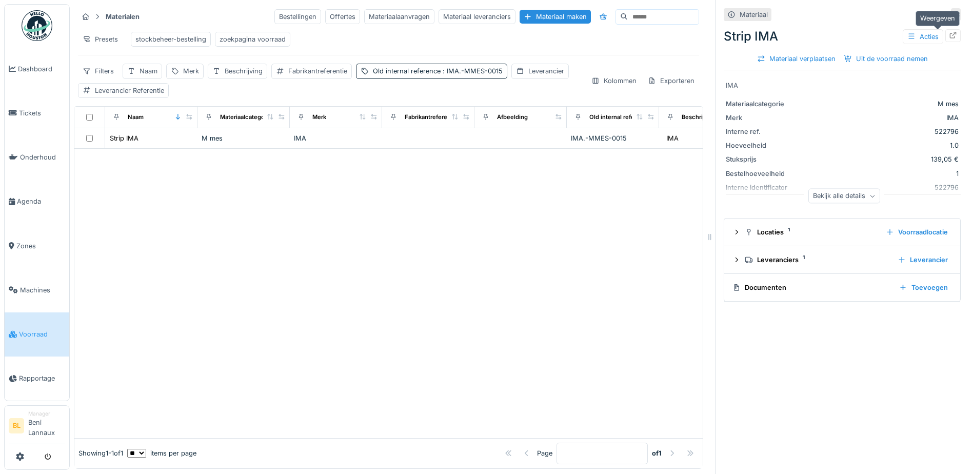
click at [949, 40] on div at bounding box center [953, 36] width 8 height 10
click at [425, 76] on div "Old internal reference : IMA.-MMES-0015" at bounding box center [438, 71] width 130 height 10
click at [504, 128] on icon at bounding box center [503, 128] width 5 height 5
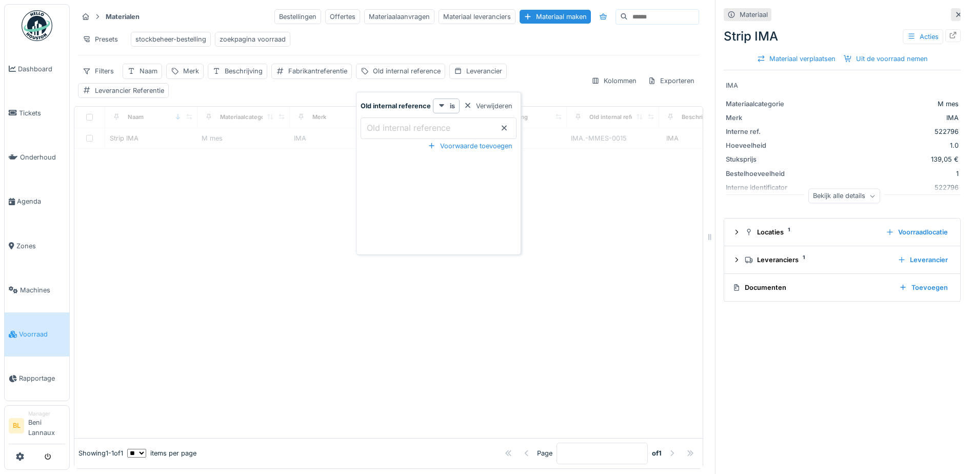
click at [406, 37] on div "Presets stockbeheer-bestelling zoekpagina voorraad" at bounding box center [388, 39] width 621 height 23
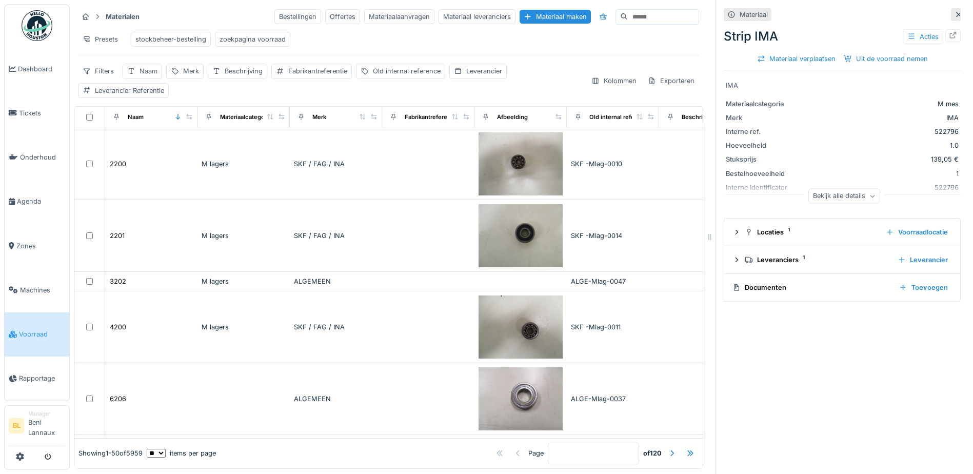
click at [145, 76] on div "Naam" at bounding box center [148, 71] width 18 height 10
click at [149, 129] on label "Naam" at bounding box center [144, 128] width 27 height 12
click at [149, 129] on input "Naam" at bounding box center [179, 128] width 104 height 22
type input "*****"
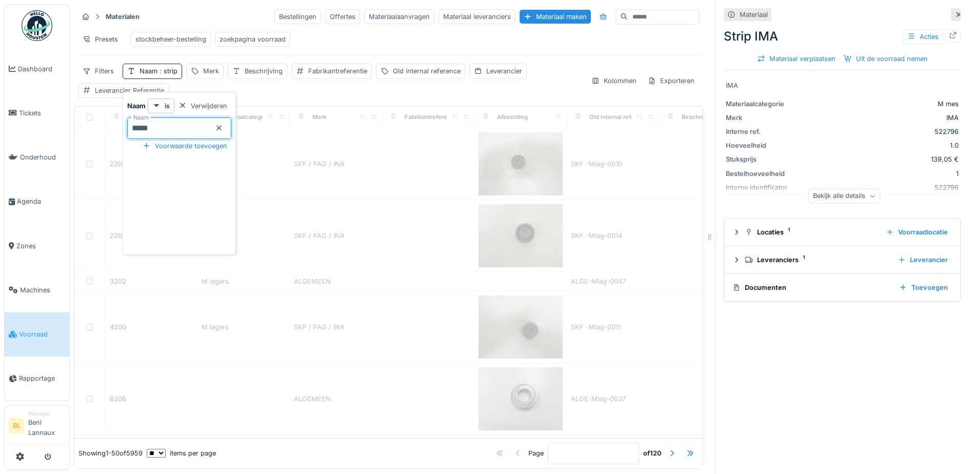
click at [341, 47] on div "Presets stockbeheer-bestelling zoekpagina voorraad" at bounding box center [388, 39] width 621 height 23
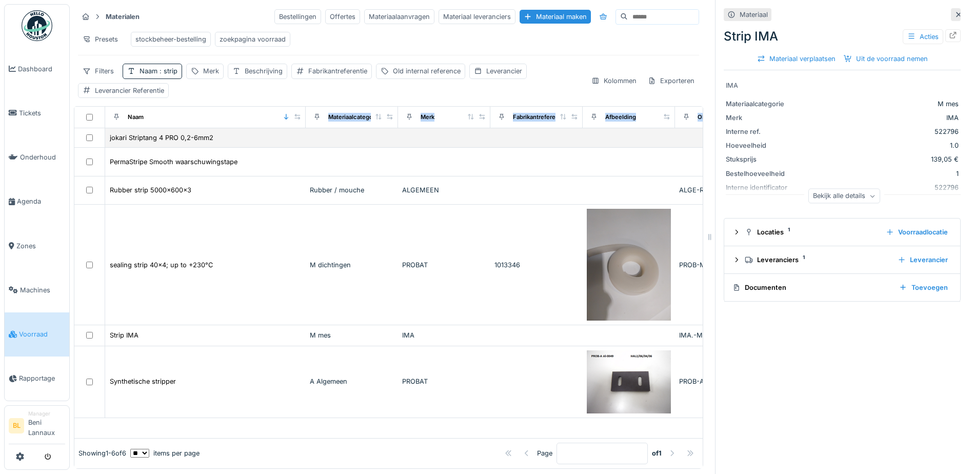
drag, startPoint x: 187, startPoint y: 125, endPoint x: 295, endPoint y: 142, distance: 109.6
click at [295, 142] on table "Naam Materiaalcategorie Merk Fabrikantreferentie Afbeelding Old internal refere…" at bounding box center [882, 262] width 1616 height 311
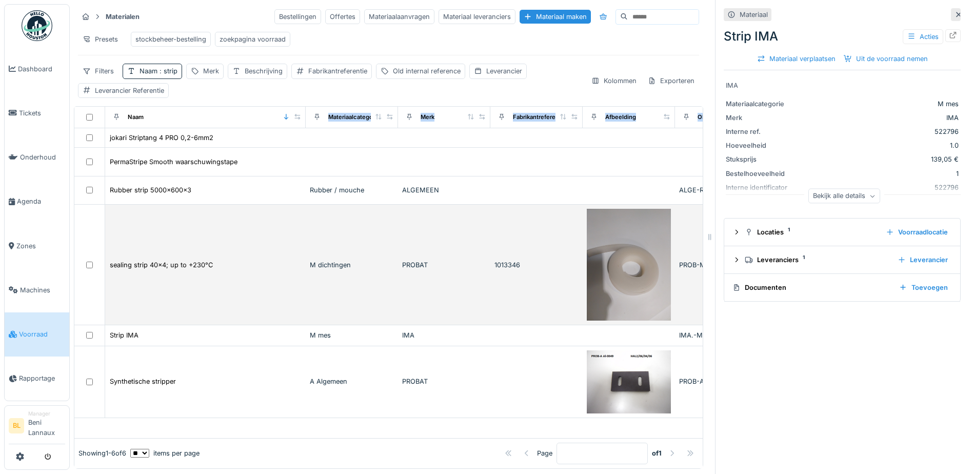
click at [654, 276] on img at bounding box center [629, 265] width 84 height 112
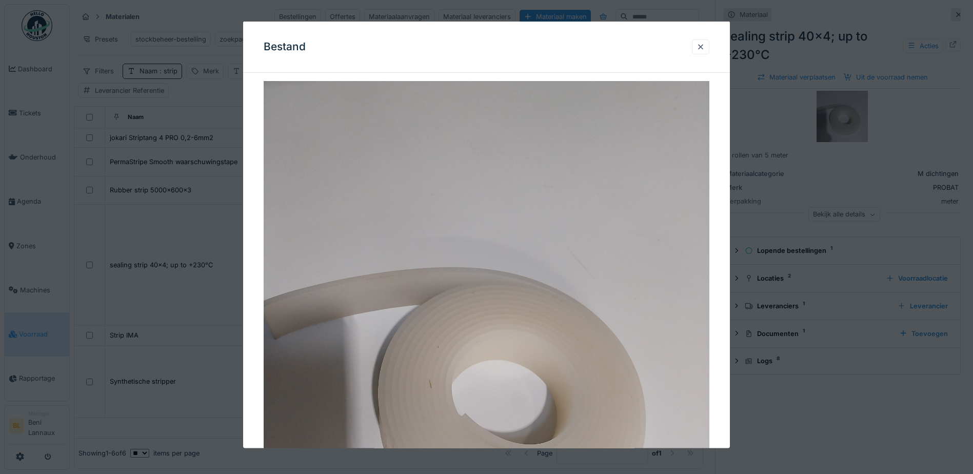
click at [693, 49] on div "Bestand" at bounding box center [486, 47] width 487 height 51
click at [699, 47] on div at bounding box center [700, 46] width 17 height 15
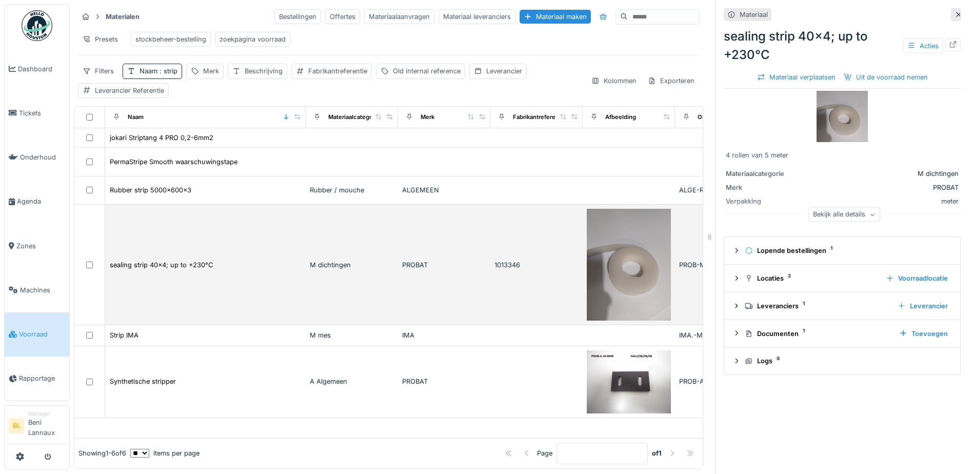
scroll to position [3, 0]
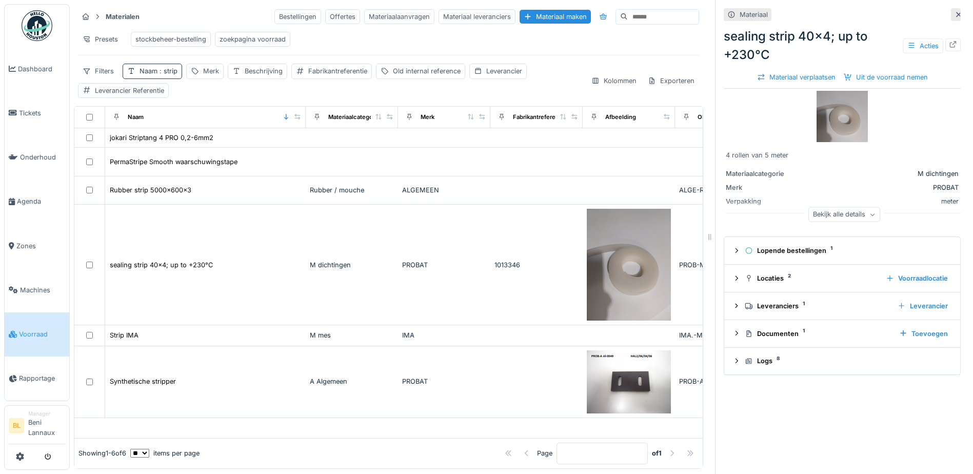
click at [167, 75] on span ": strip" at bounding box center [167, 71] width 20 height 8
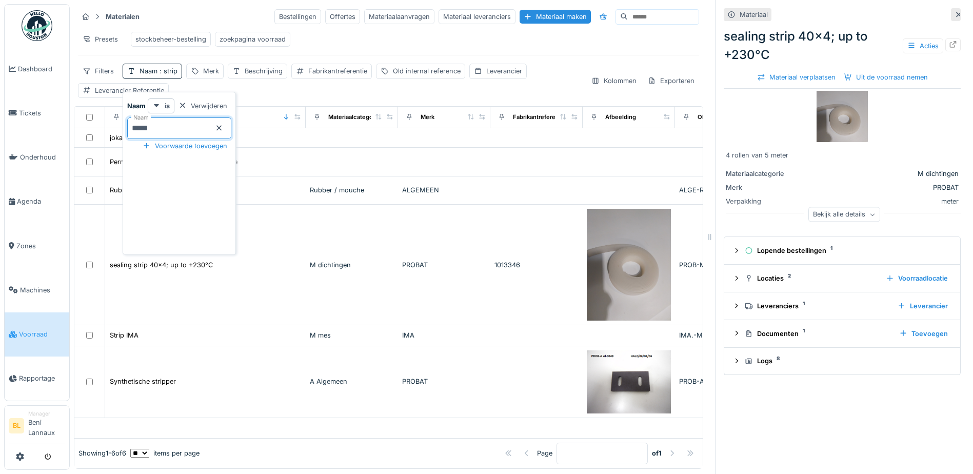
drag, startPoint x: 175, startPoint y: 123, endPoint x: 127, endPoint y: 121, distance: 48.2
click at [127, 121] on div "Naam is Verwijderen Naam ***** Voorwaarde toevoegen" at bounding box center [179, 175] width 108 height 154
type input "******"
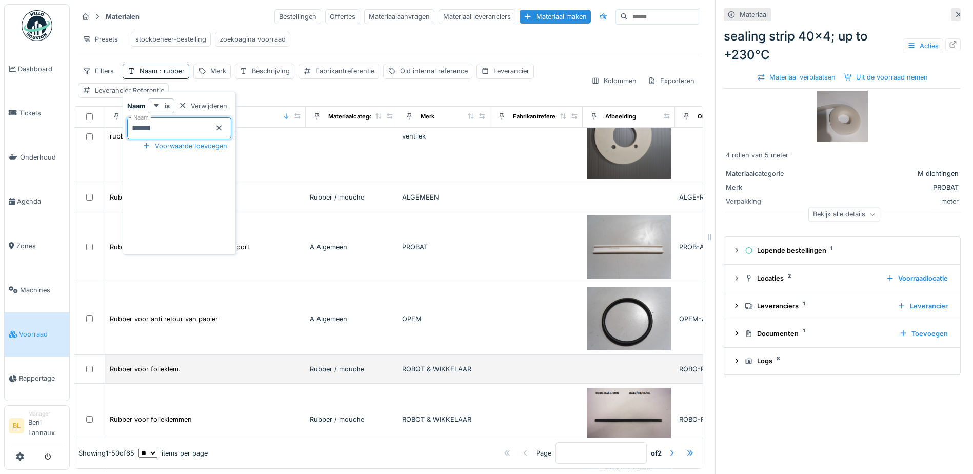
scroll to position [3057, 0]
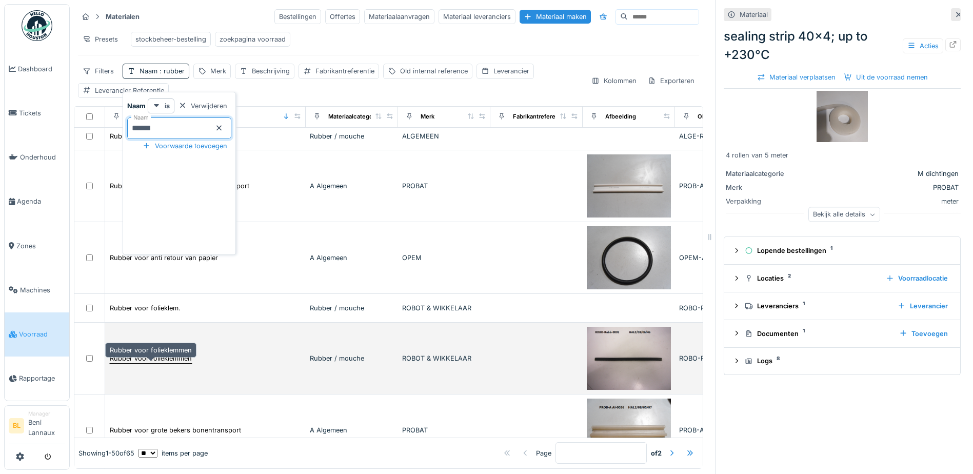
click at [150, 363] on div "Rubber voor folieklemmen" at bounding box center [151, 358] width 82 height 10
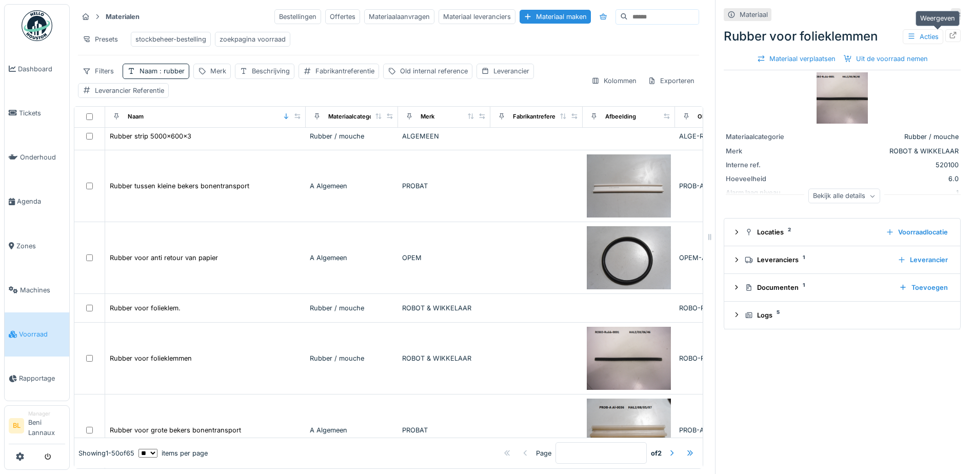
click at [950, 38] on icon at bounding box center [953, 35] width 7 height 7
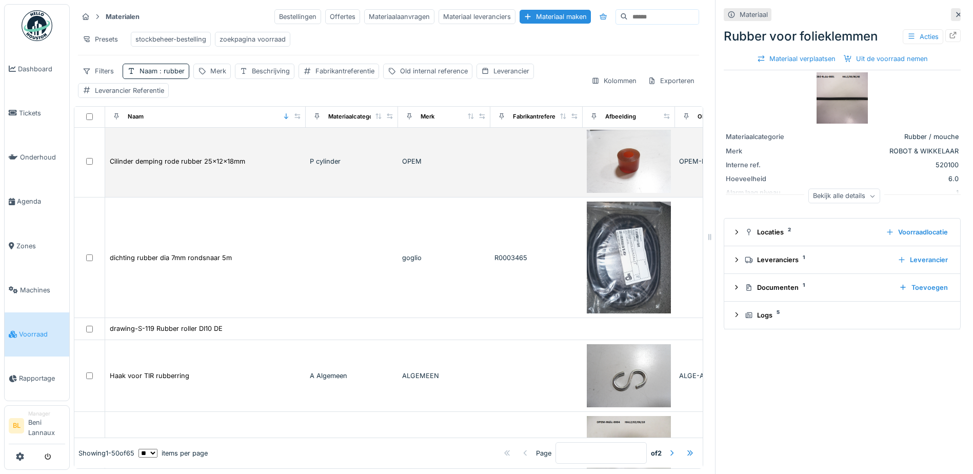
scroll to position [81, 0]
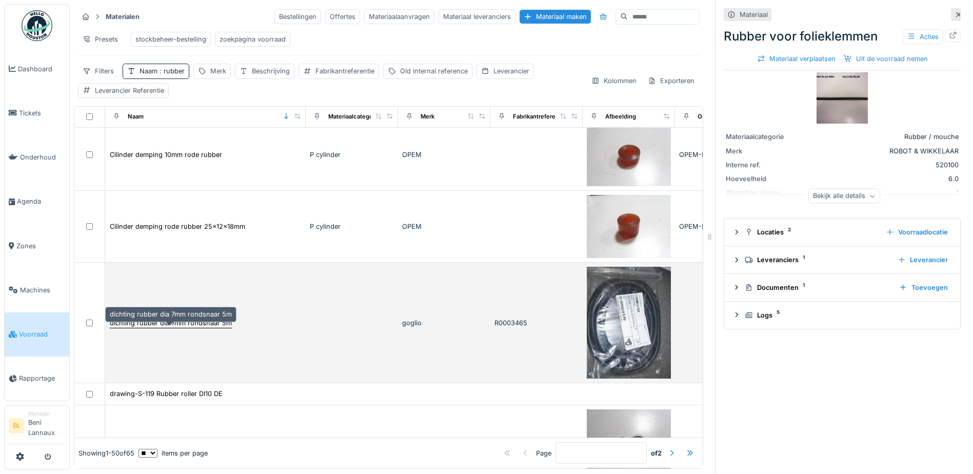
click at [189, 322] on div "dichting rubber dia 7mm rondsnaar 5m" at bounding box center [171, 323] width 122 height 10
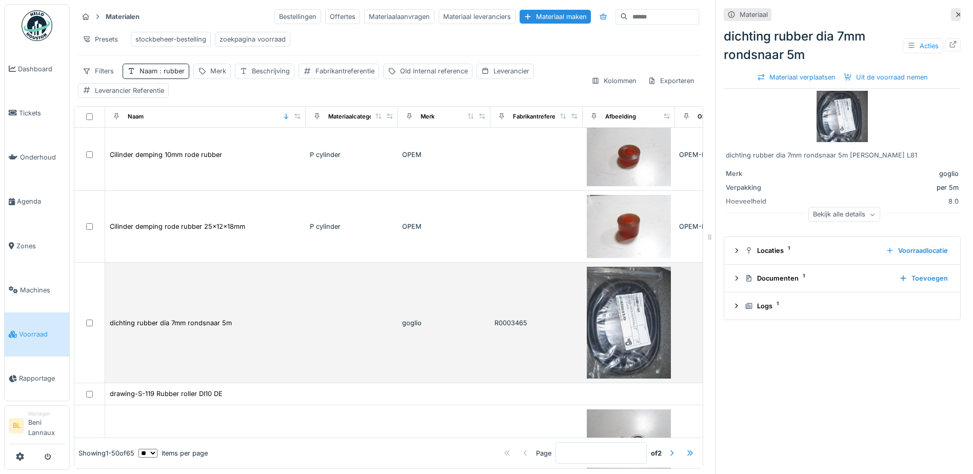
click at [637, 319] on img at bounding box center [629, 323] width 84 height 112
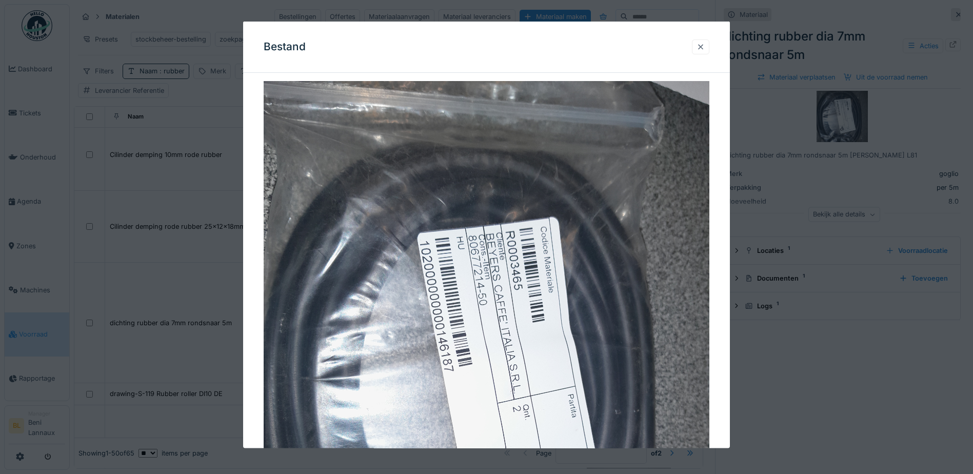
click at [704, 48] on div at bounding box center [700, 47] width 8 height 10
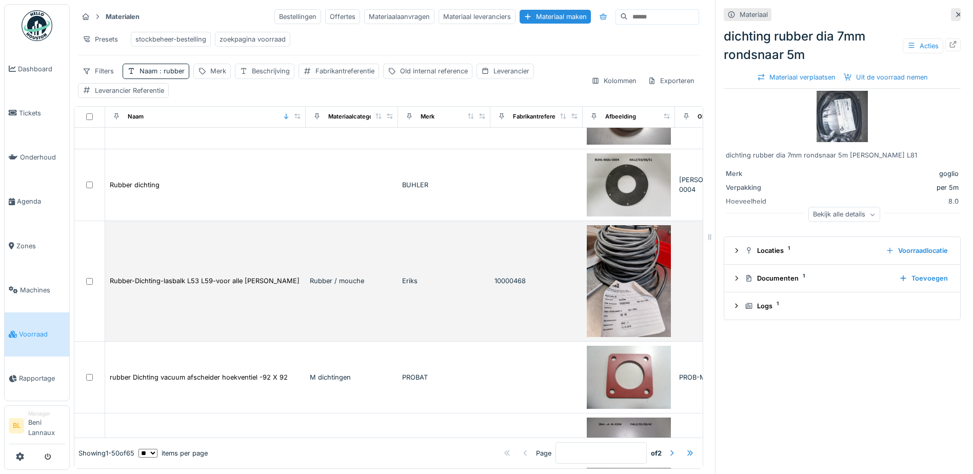
scroll to position [1077, 0]
click at [630, 271] on img at bounding box center [629, 280] width 84 height 112
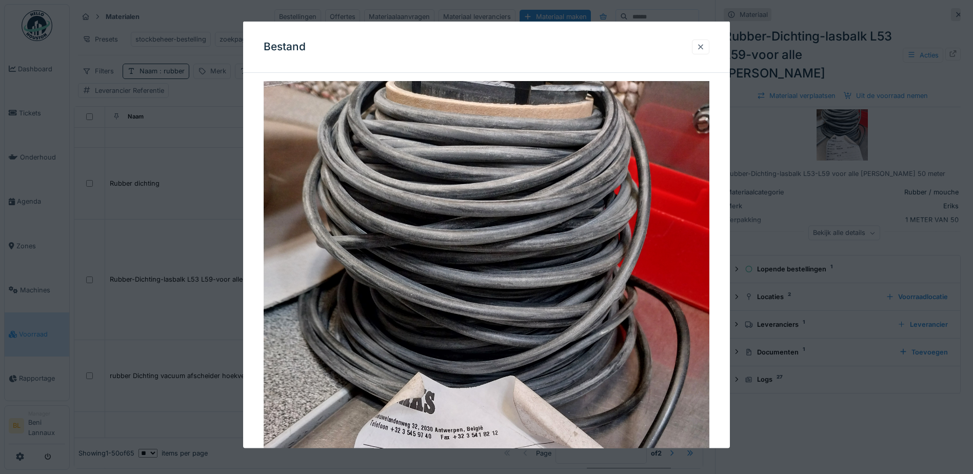
click at [709, 45] on div at bounding box center [700, 46] width 17 height 15
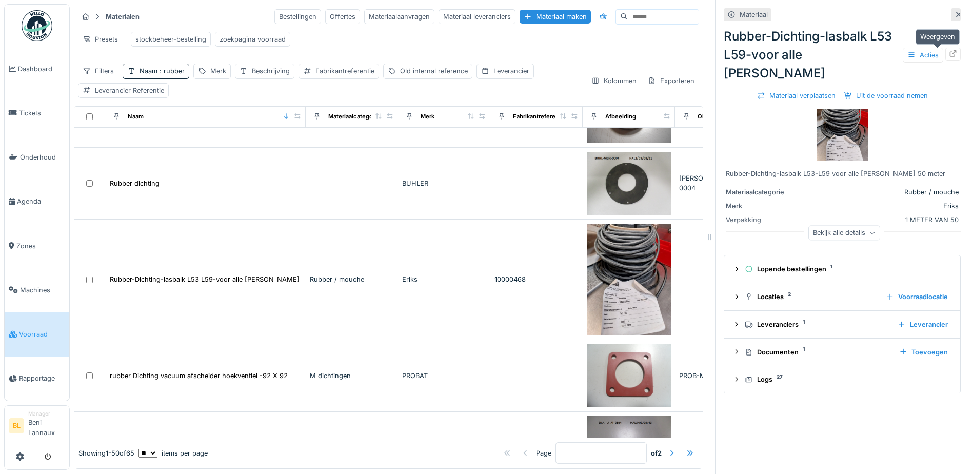
click at [949, 50] on icon at bounding box center [953, 53] width 8 height 7
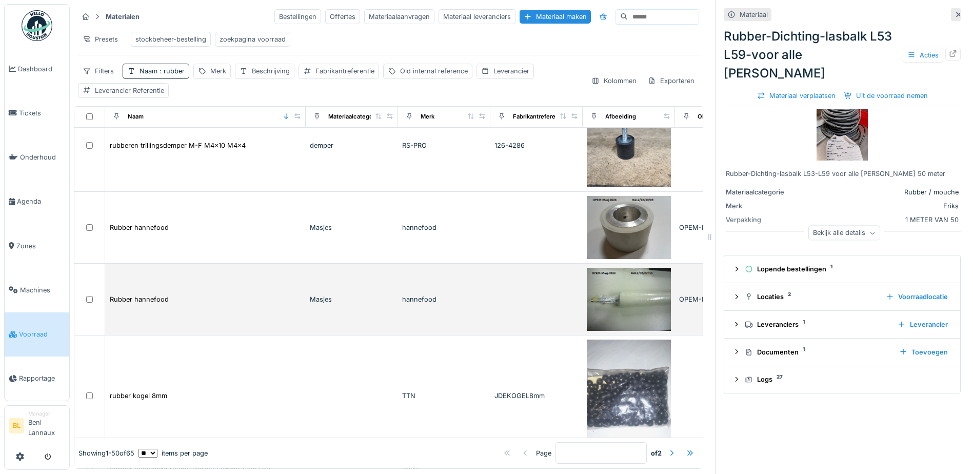
drag, startPoint x: 439, startPoint y: 300, endPoint x: 307, endPoint y: 278, distance: 133.7
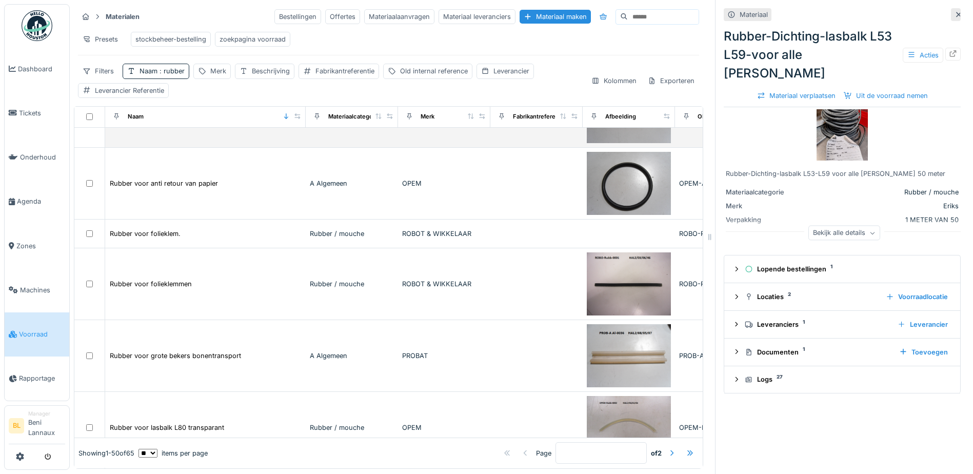
scroll to position [3209, 0]
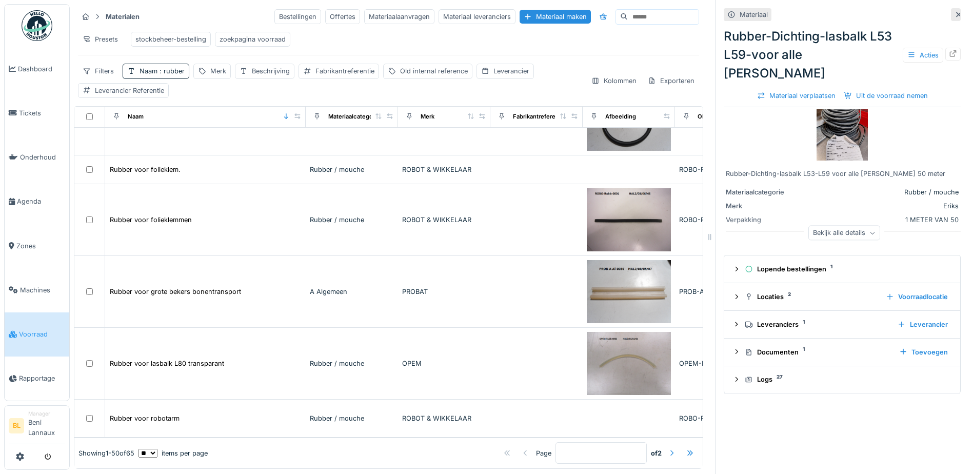
click at [668, 448] on div at bounding box center [672, 453] width 8 height 10
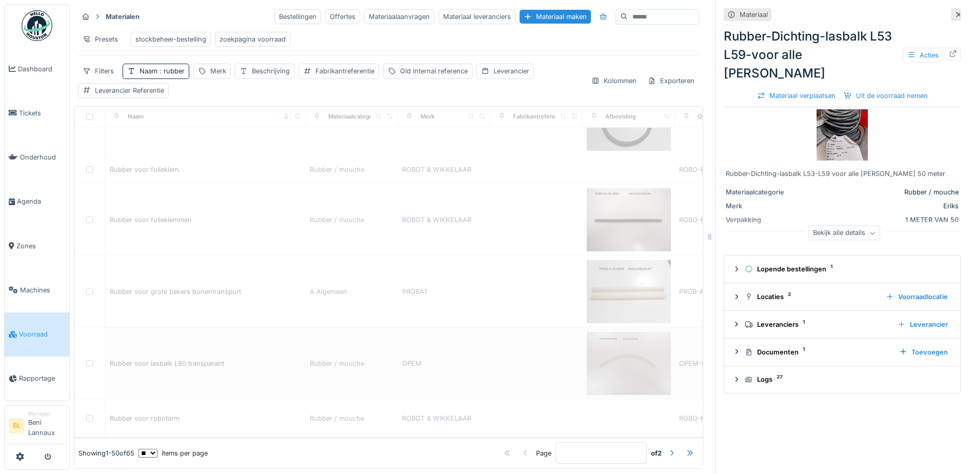
type input "*"
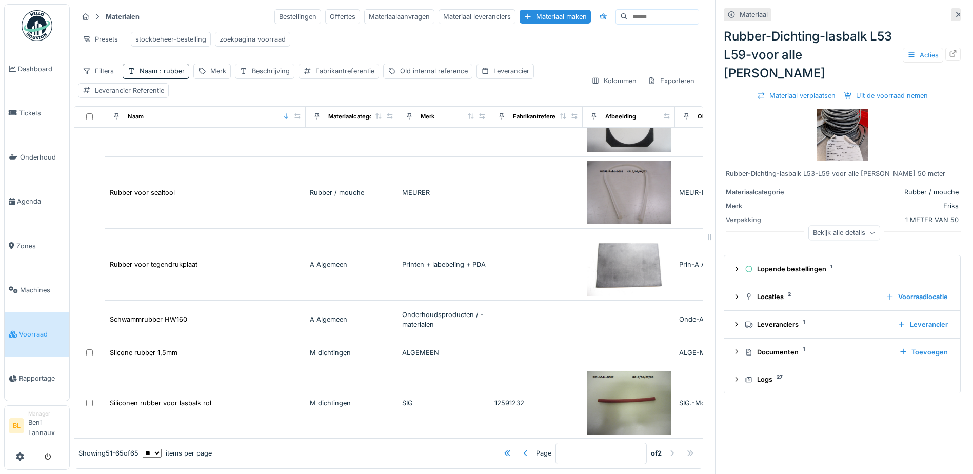
scroll to position [0, 0]
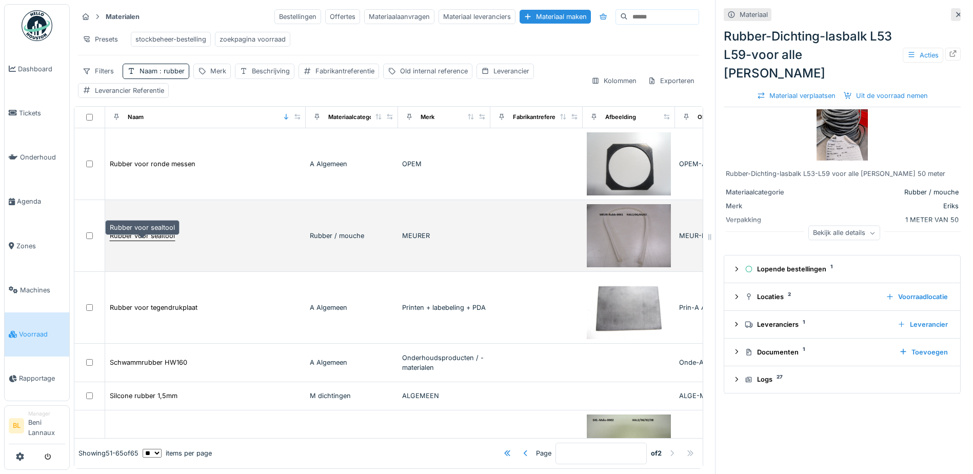
click at [154, 236] on div "Rubber voor sealtool" at bounding box center [142, 236] width 65 height 10
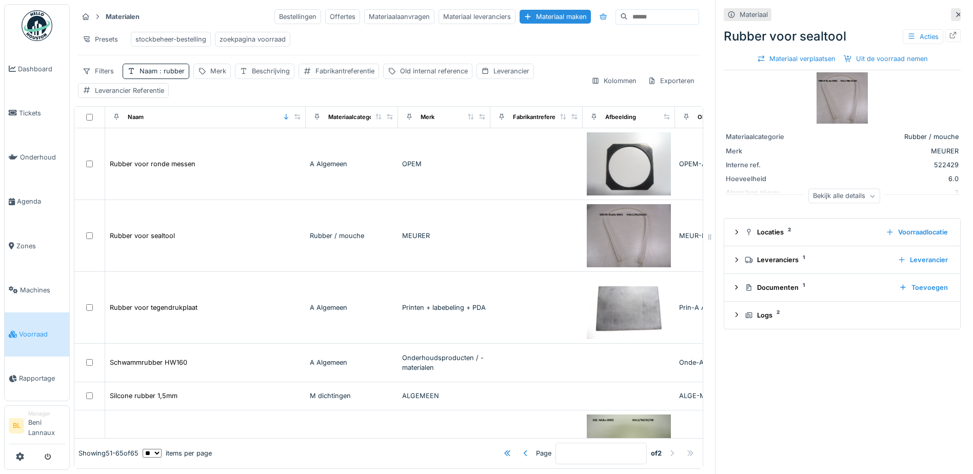
click at [829, 88] on img at bounding box center [841, 97] width 51 height 51
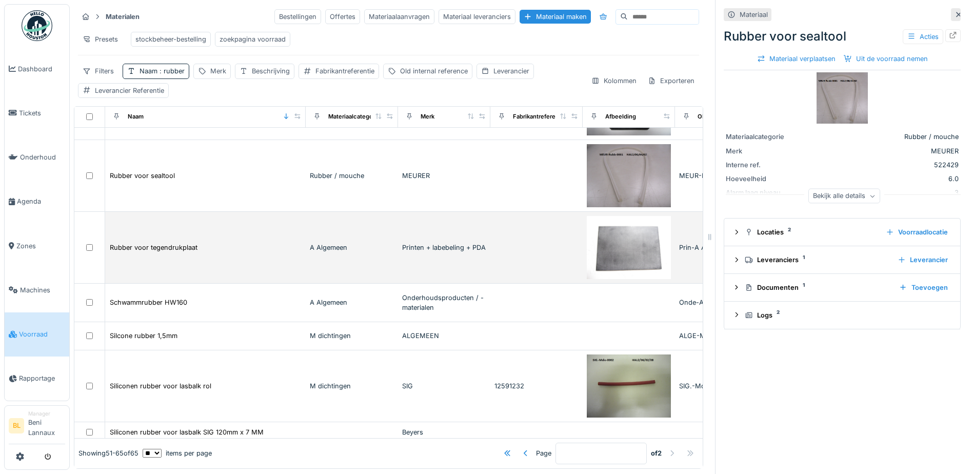
scroll to position [154, 0]
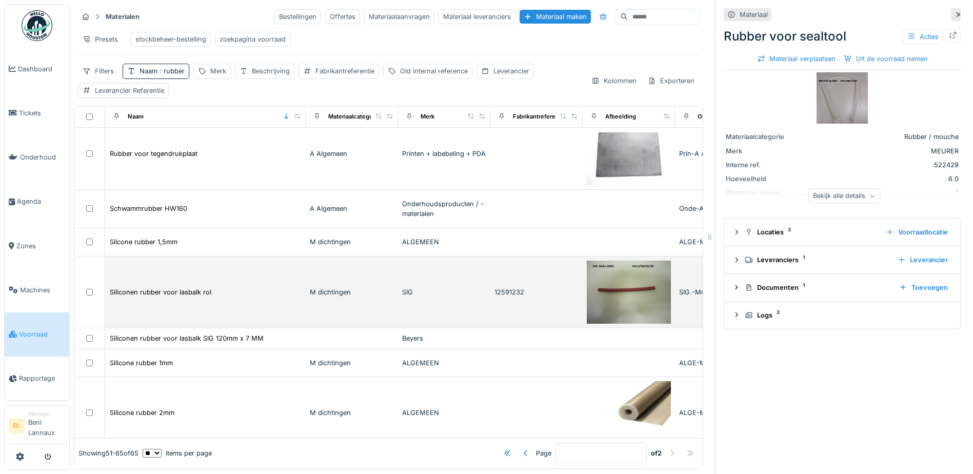
click at [639, 300] on img at bounding box center [629, 291] width 84 height 63
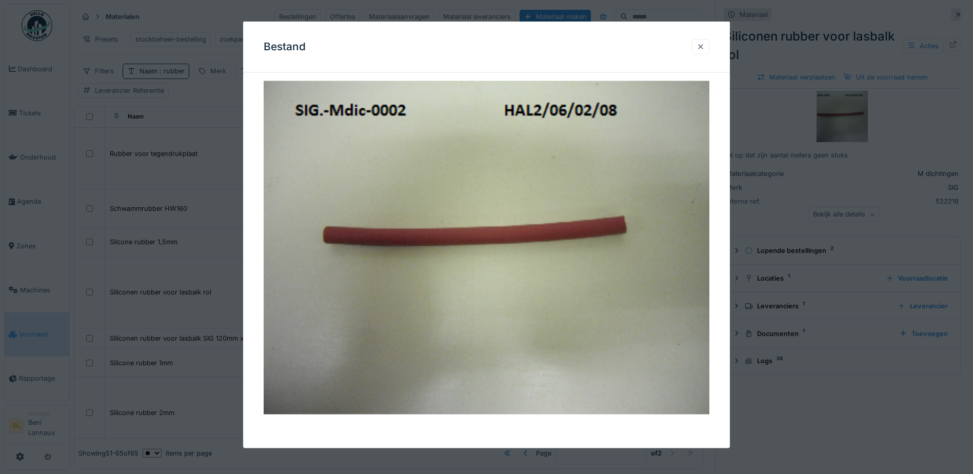
click at [709, 45] on div at bounding box center [700, 46] width 17 height 15
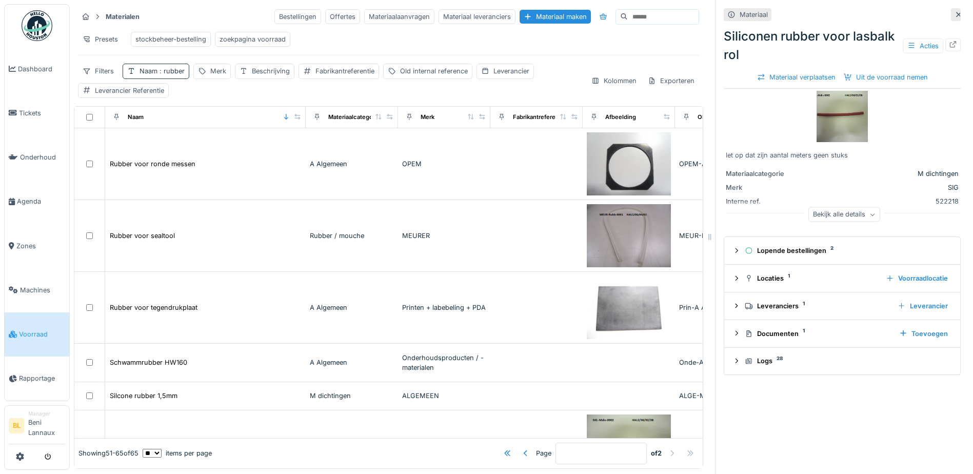
click at [173, 75] on span ": rubber" at bounding box center [170, 71] width 27 height 8
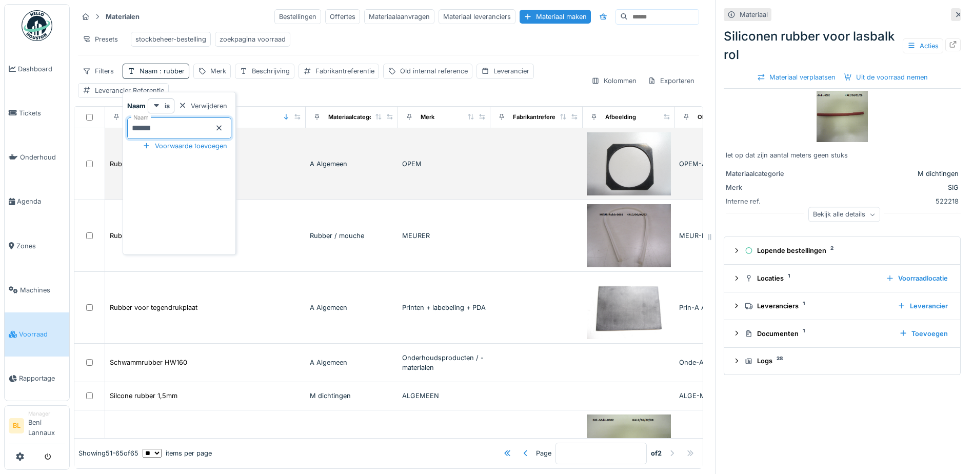
drag, startPoint x: 164, startPoint y: 125, endPoint x: 105, endPoint y: 144, distance: 61.3
click at [105, 143] on body "Dashboard Tickets Onderhoud Agenda Zones Machines Voorraad Rapportage BL Manage…" at bounding box center [486, 237] width 973 height 474
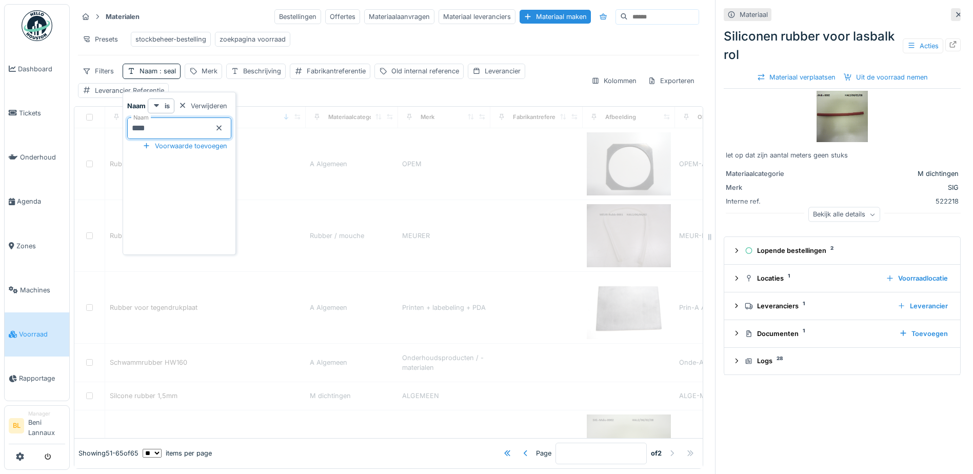
type input "****"
type input "*"
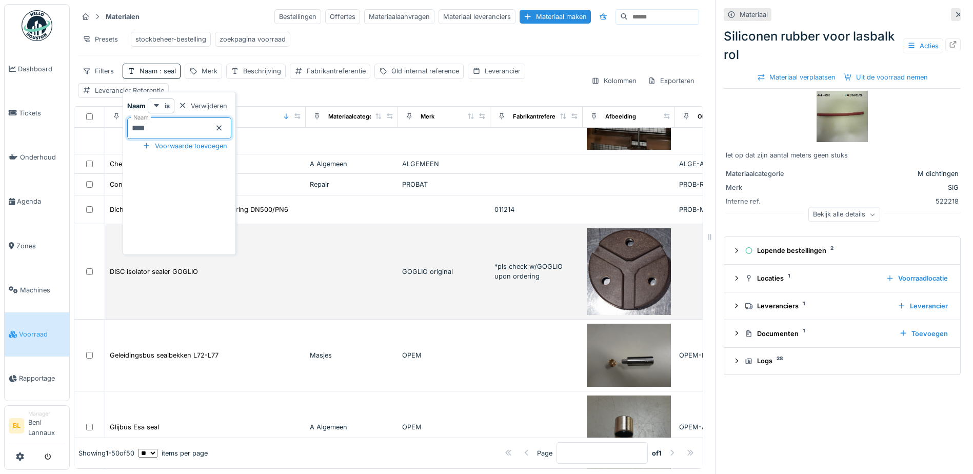
scroll to position [308, 0]
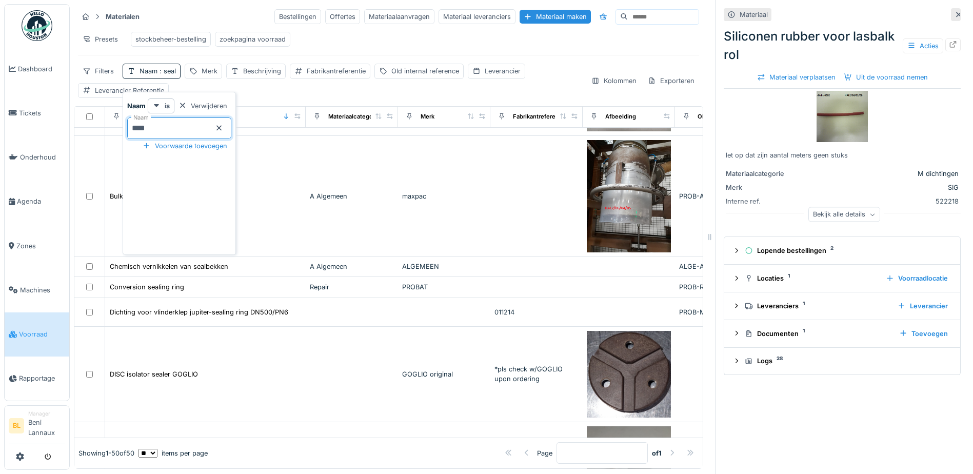
click at [429, 35] on div "Presets stockbeheer-bestelling zoekpagina voorraad" at bounding box center [388, 39] width 621 height 23
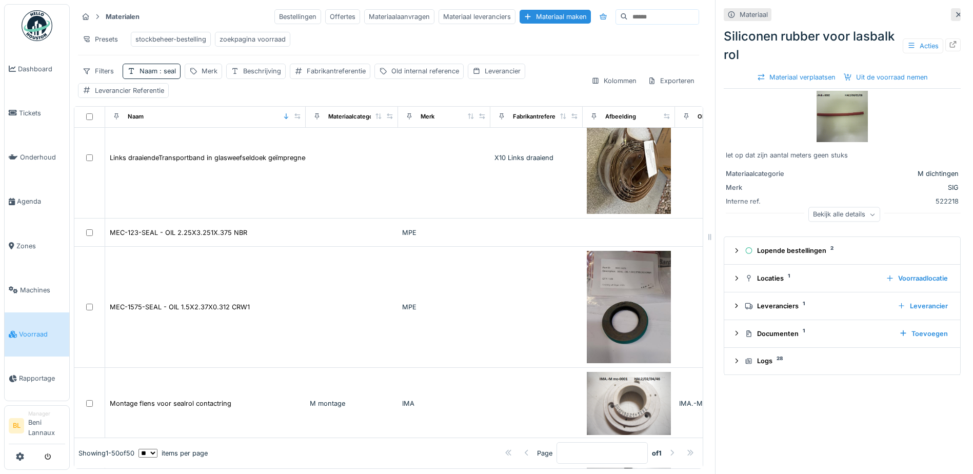
scroll to position [0, 0]
click at [954, 14] on icon at bounding box center [958, 14] width 8 height 7
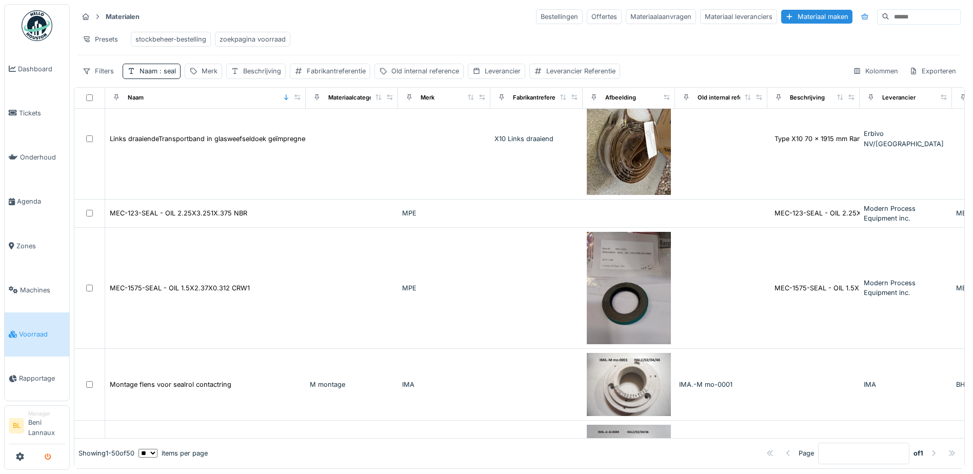
click at [43, 455] on button "submit" at bounding box center [48, 456] width 20 height 17
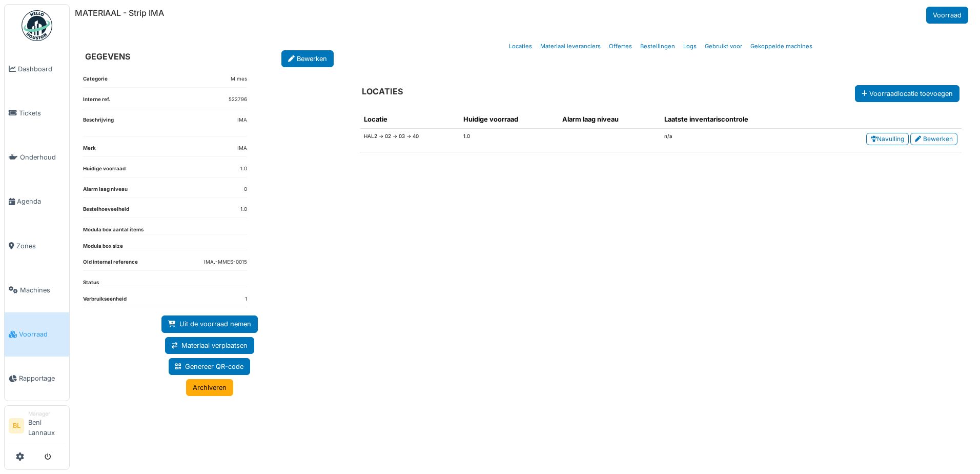
click at [33, 335] on span "Voorraad" at bounding box center [42, 334] width 46 height 10
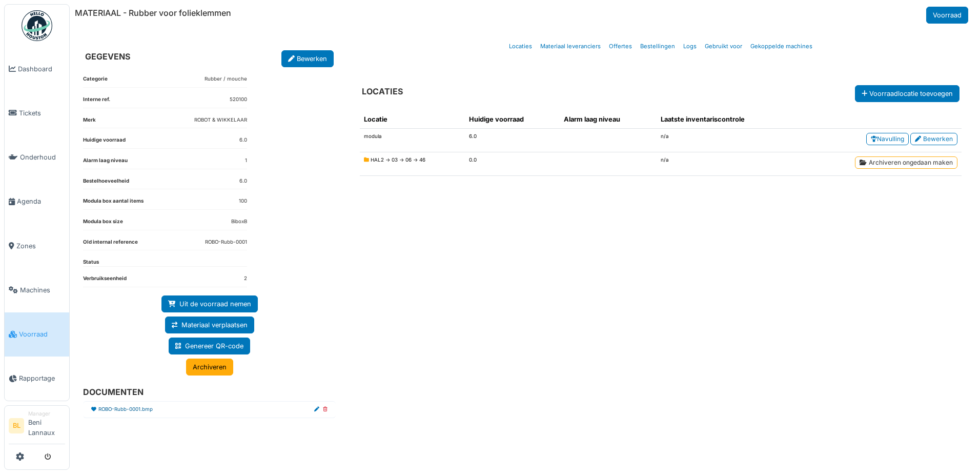
click at [137, 407] on link "ROBO-Rubb-0001.bmp" at bounding box center [125, 410] width 54 height 8
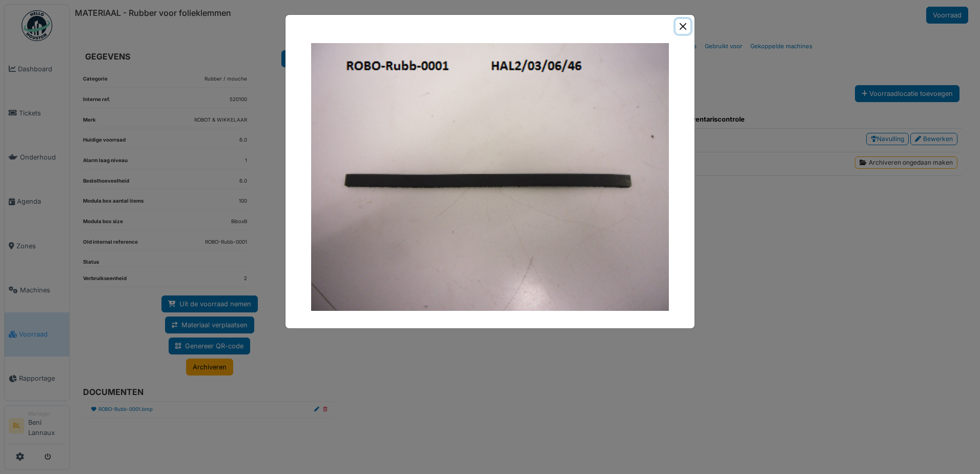
click at [679, 27] on button "Close" at bounding box center [683, 26] width 15 height 15
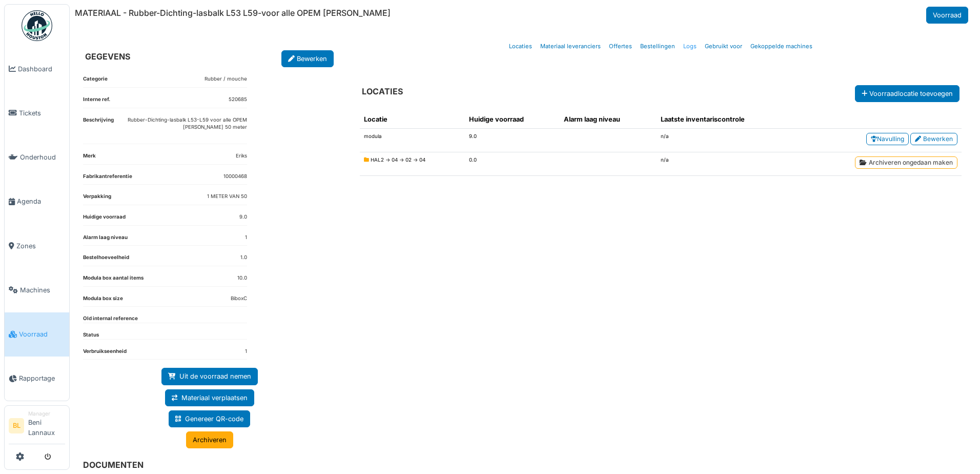
click at [682, 46] on link "Logs" at bounding box center [690, 46] width 22 height 24
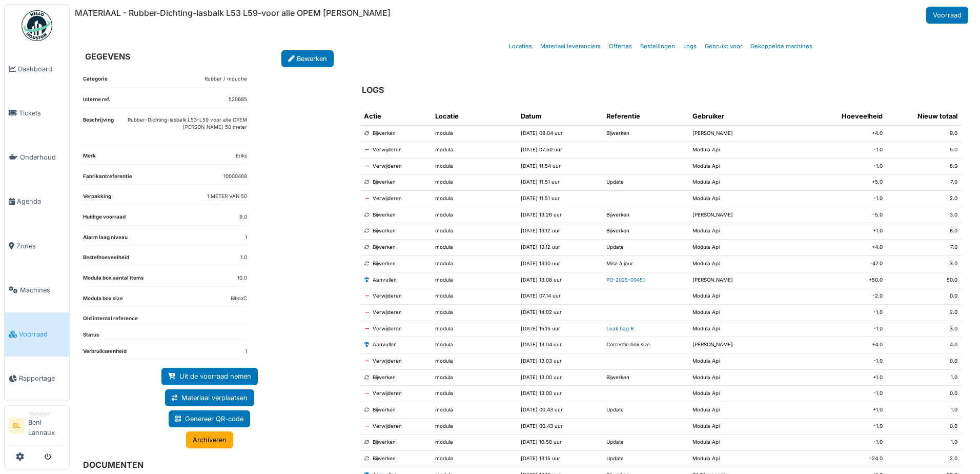
click at [620, 331] on link "Leak bag B" at bounding box center [620, 329] width 27 height 6
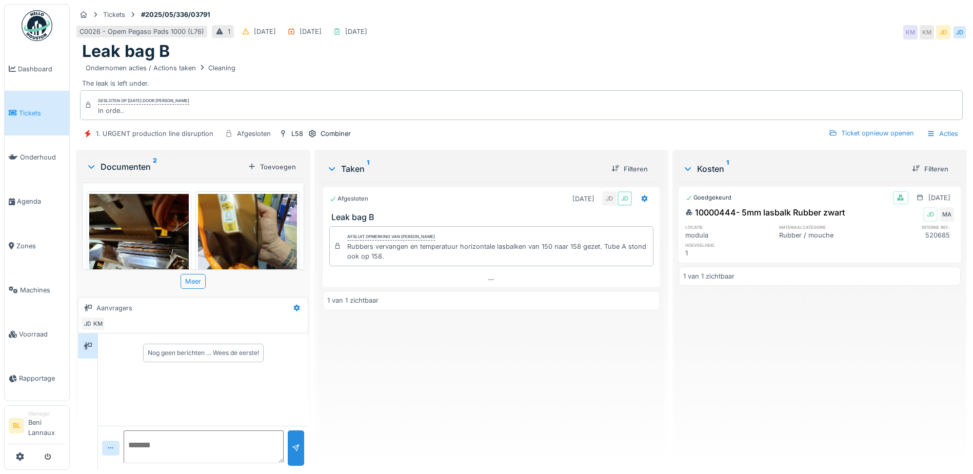
click at [153, 244] on img at bounding box center [138, 260] width 99 height 132
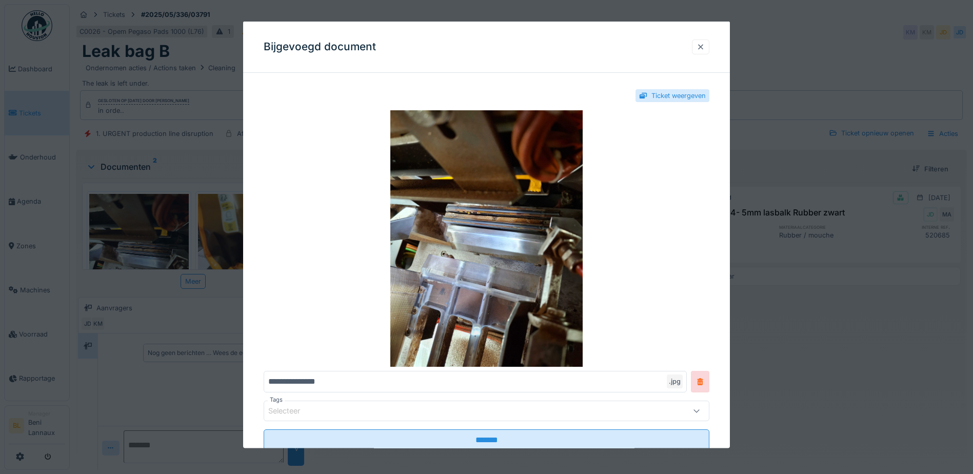
click at [698, 47] on div at bounding box center [700, 46] width 17 height 15
